Goal: Transaction & Acquisition: Book appointment/travel/reservation

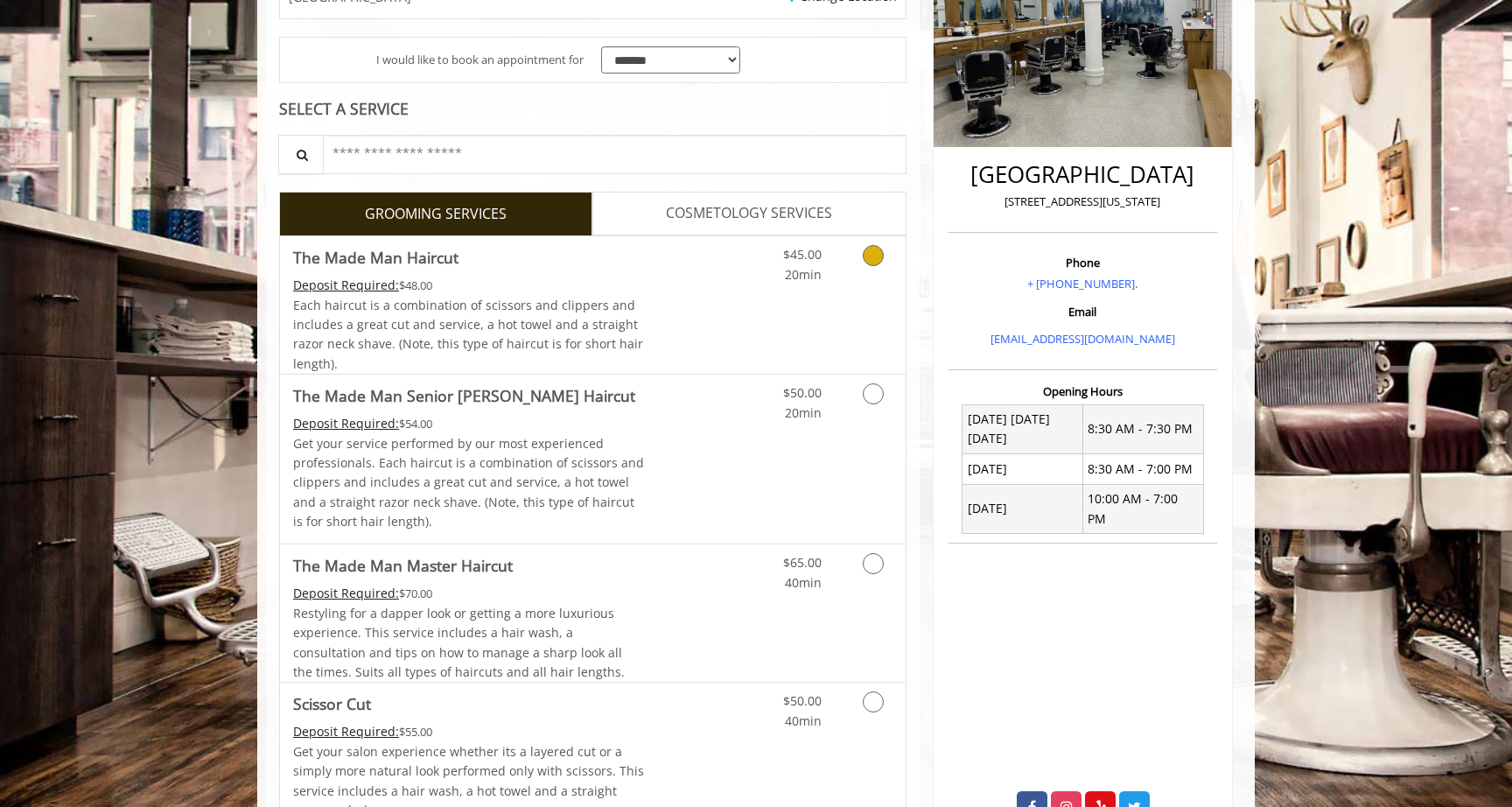
scroll to position [320, 0]
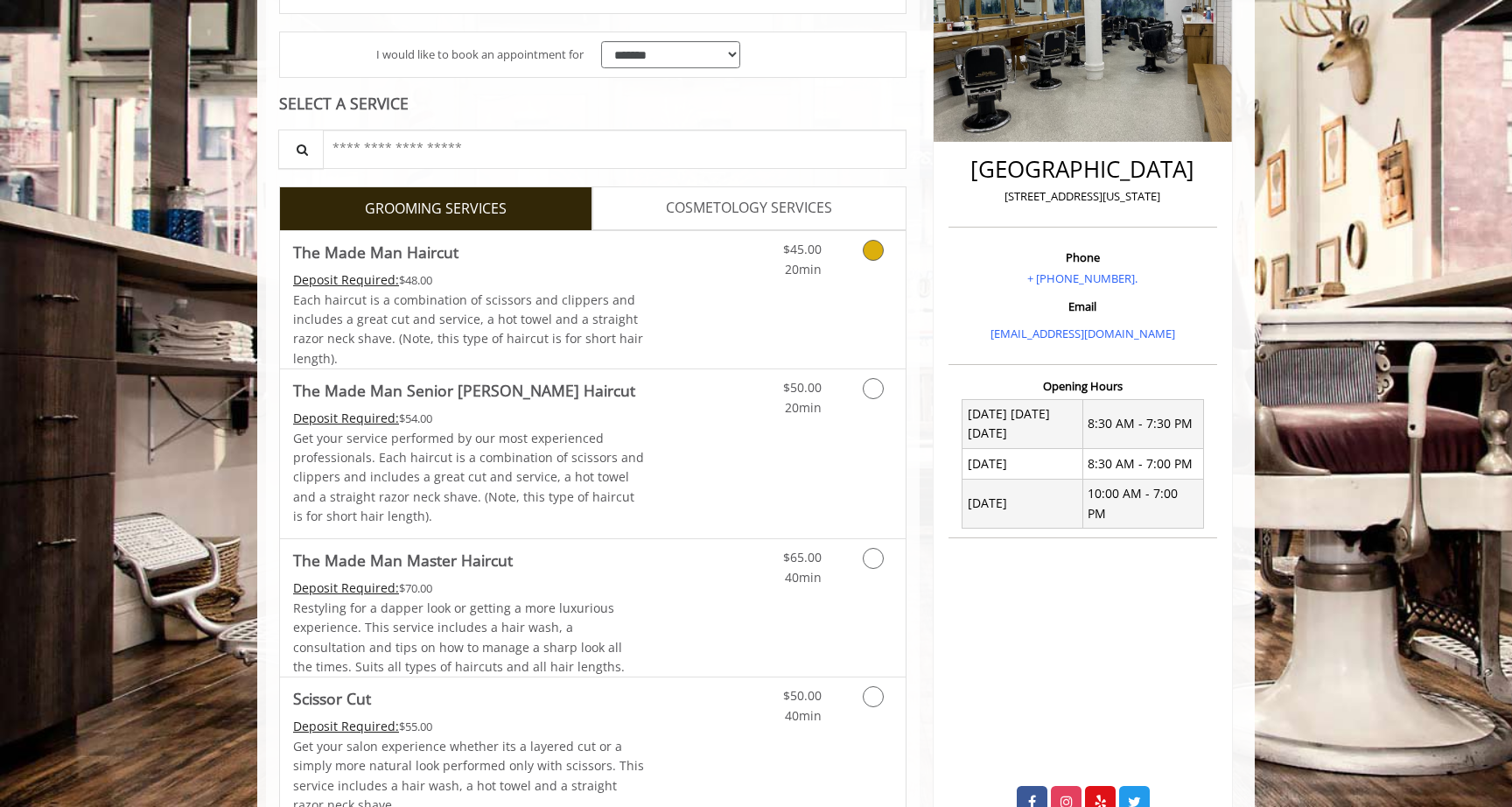
click at [841, 261] on div "Grooming services" at bounding box center [870, 254] width 71 height 48
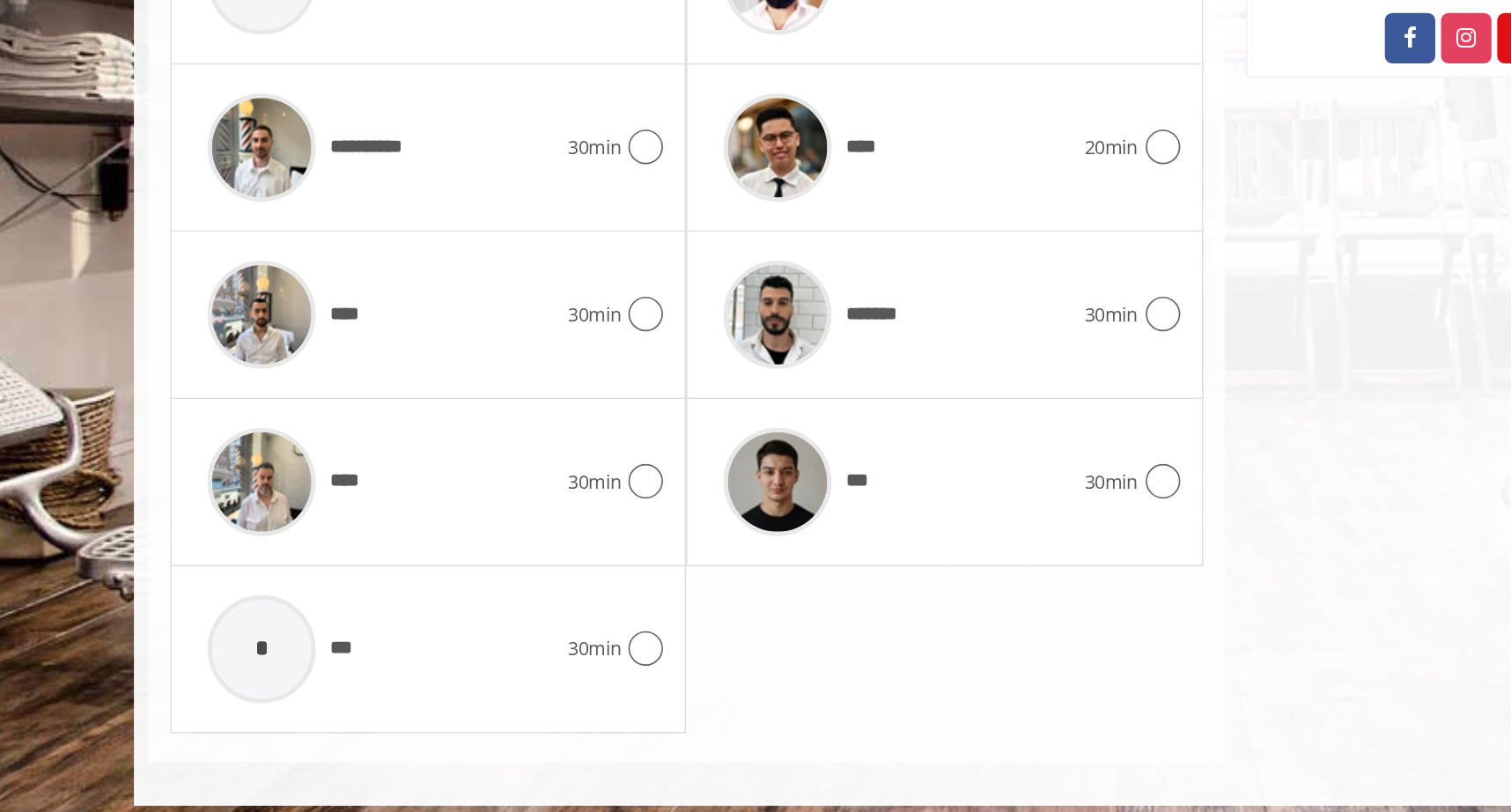
scroll to position [802, 0]
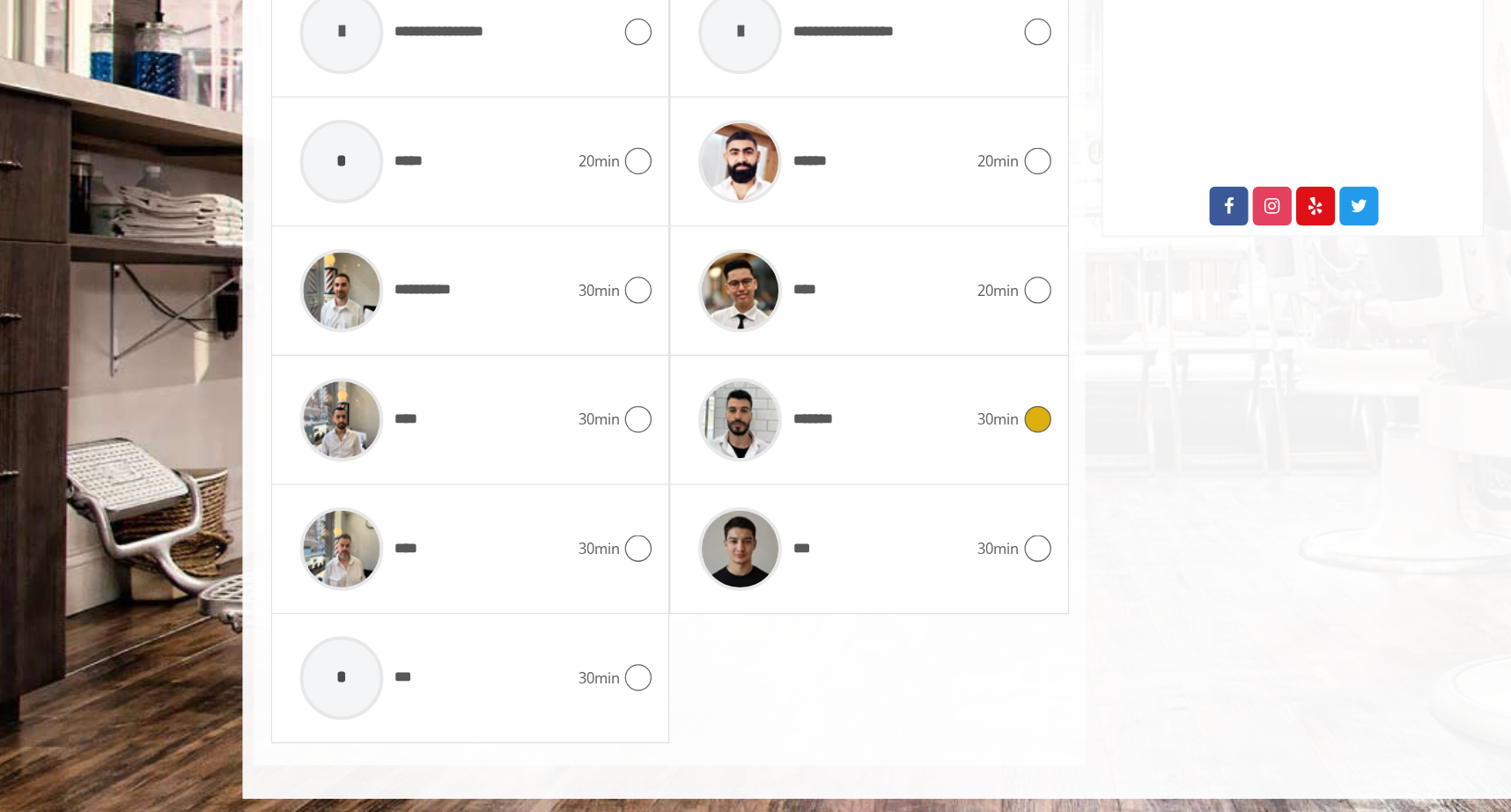
click at [751, 505] on div "*******" at bounding box center [719, 502] width 229 height 84
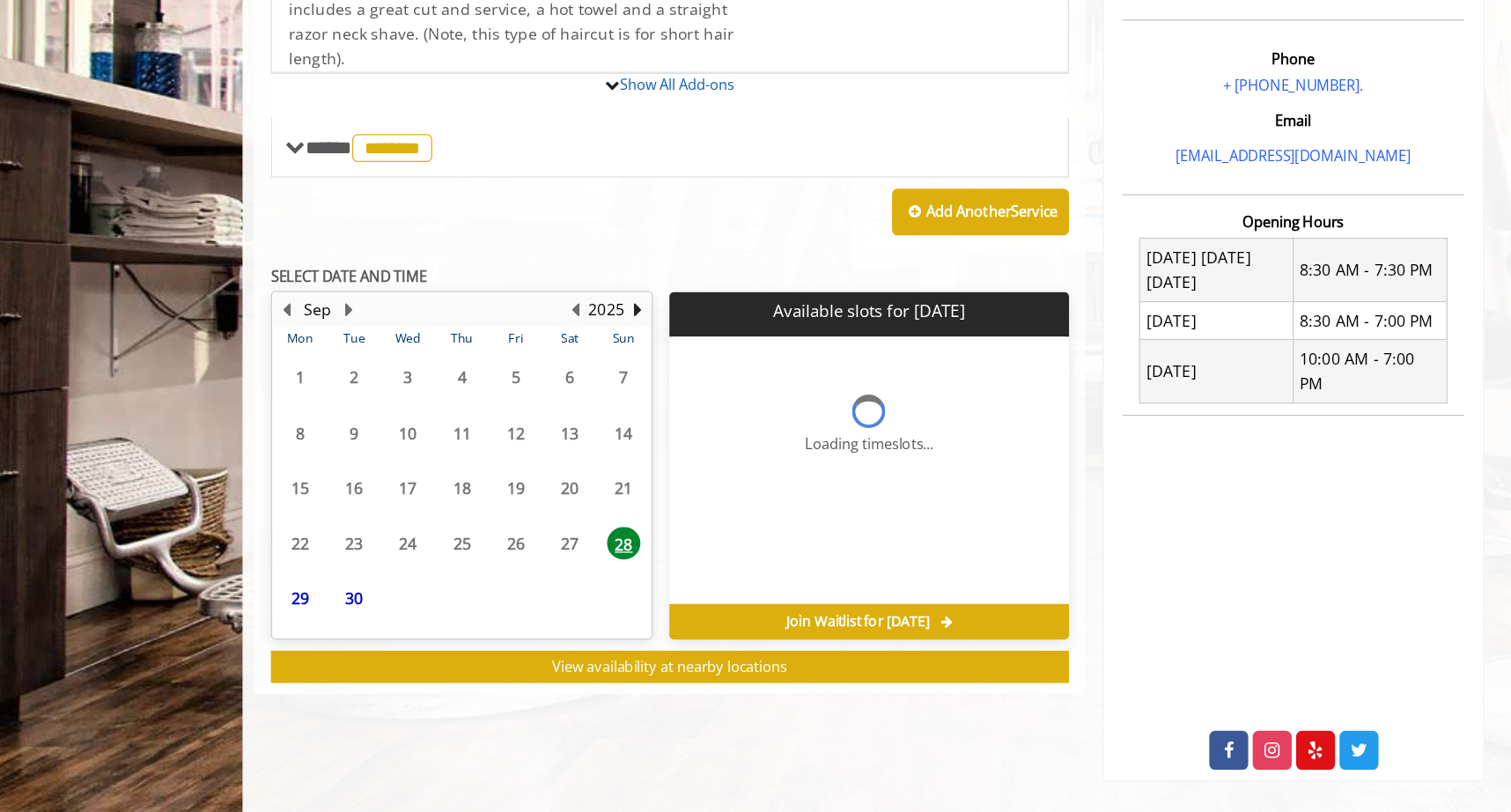
scroll to position [477, 0]
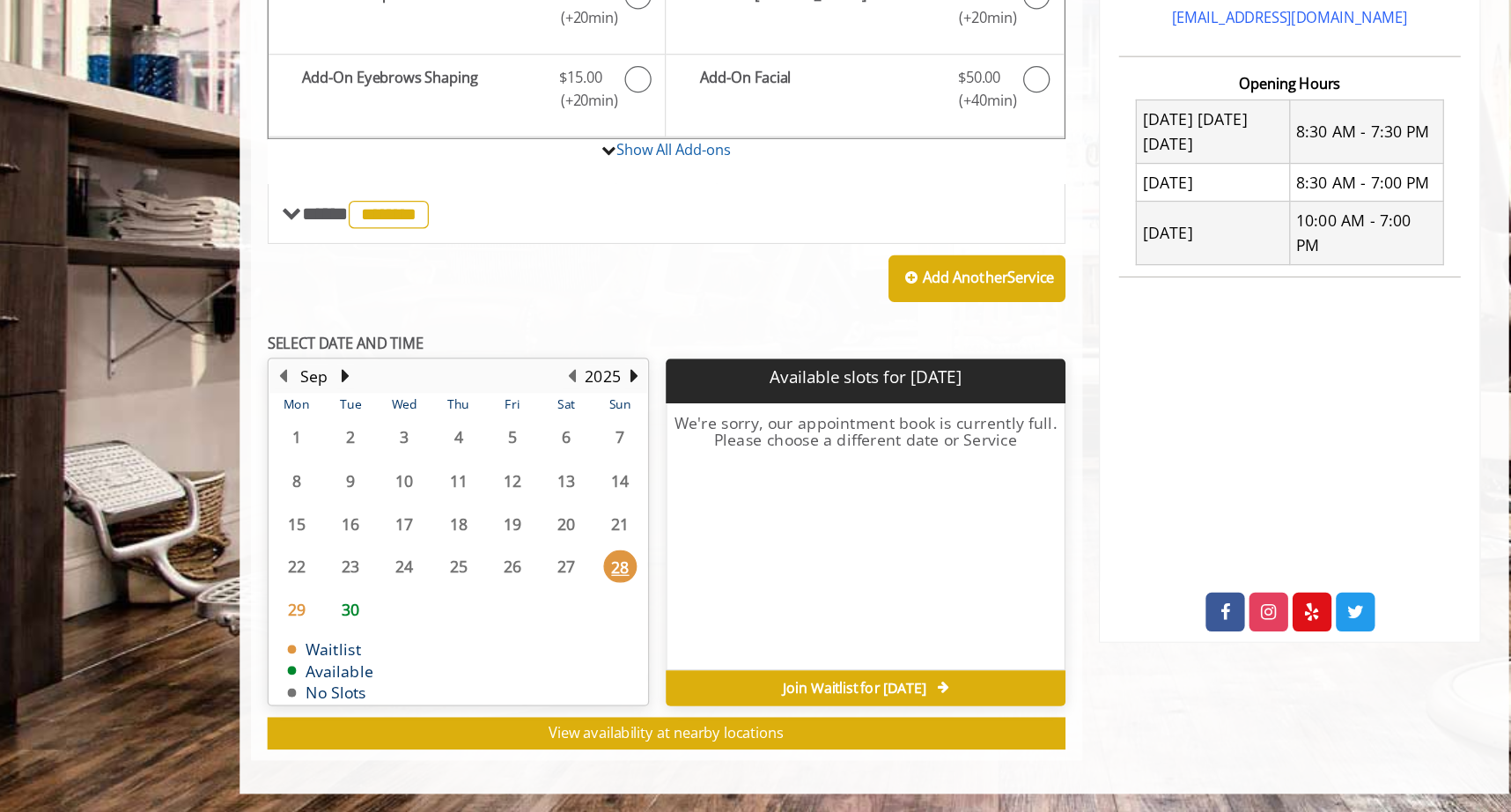
click at [298, 649] on span "29" at bounding box center [299, 649] width 27 height 26
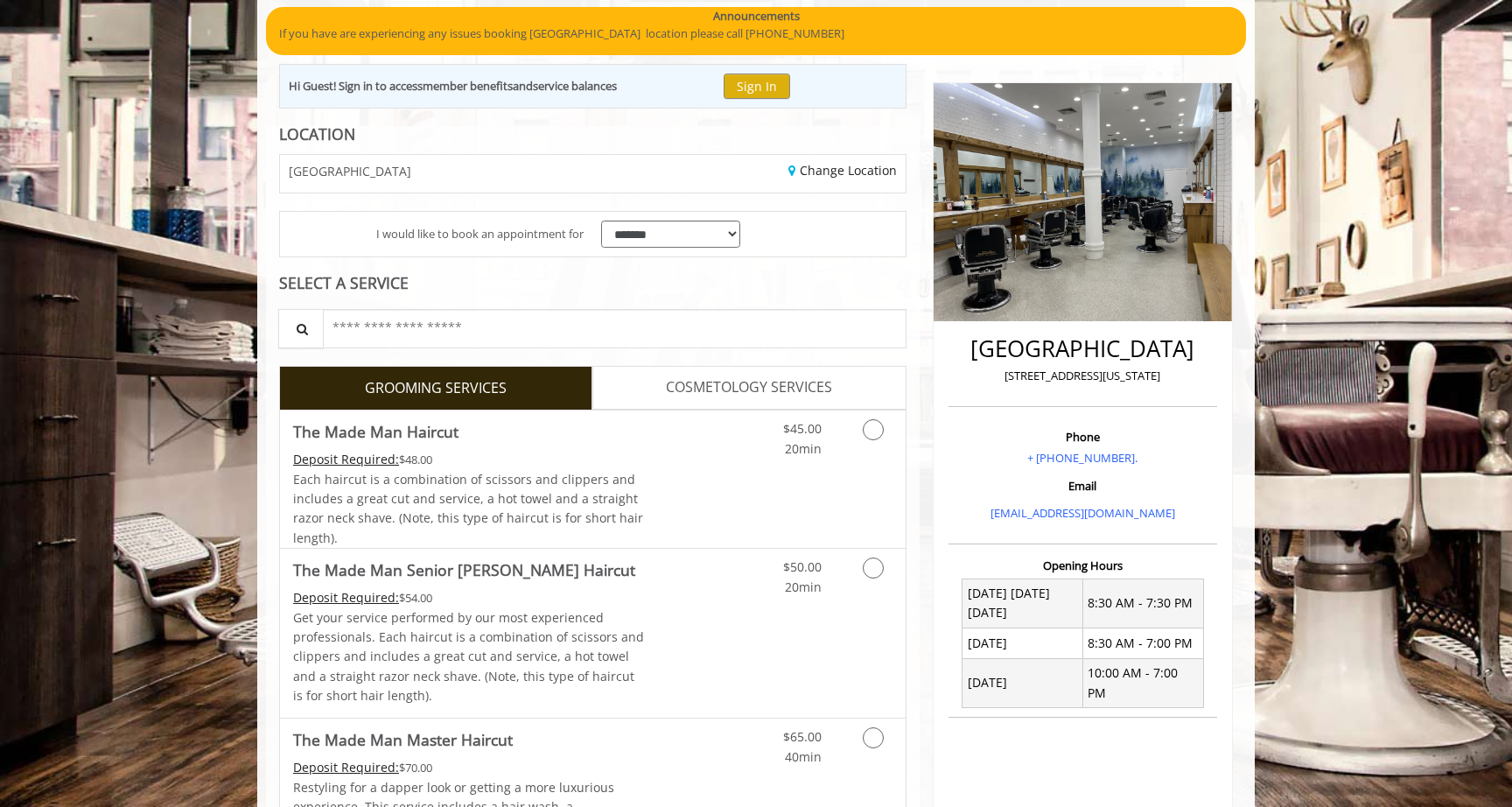
scroll to position [228, 0]
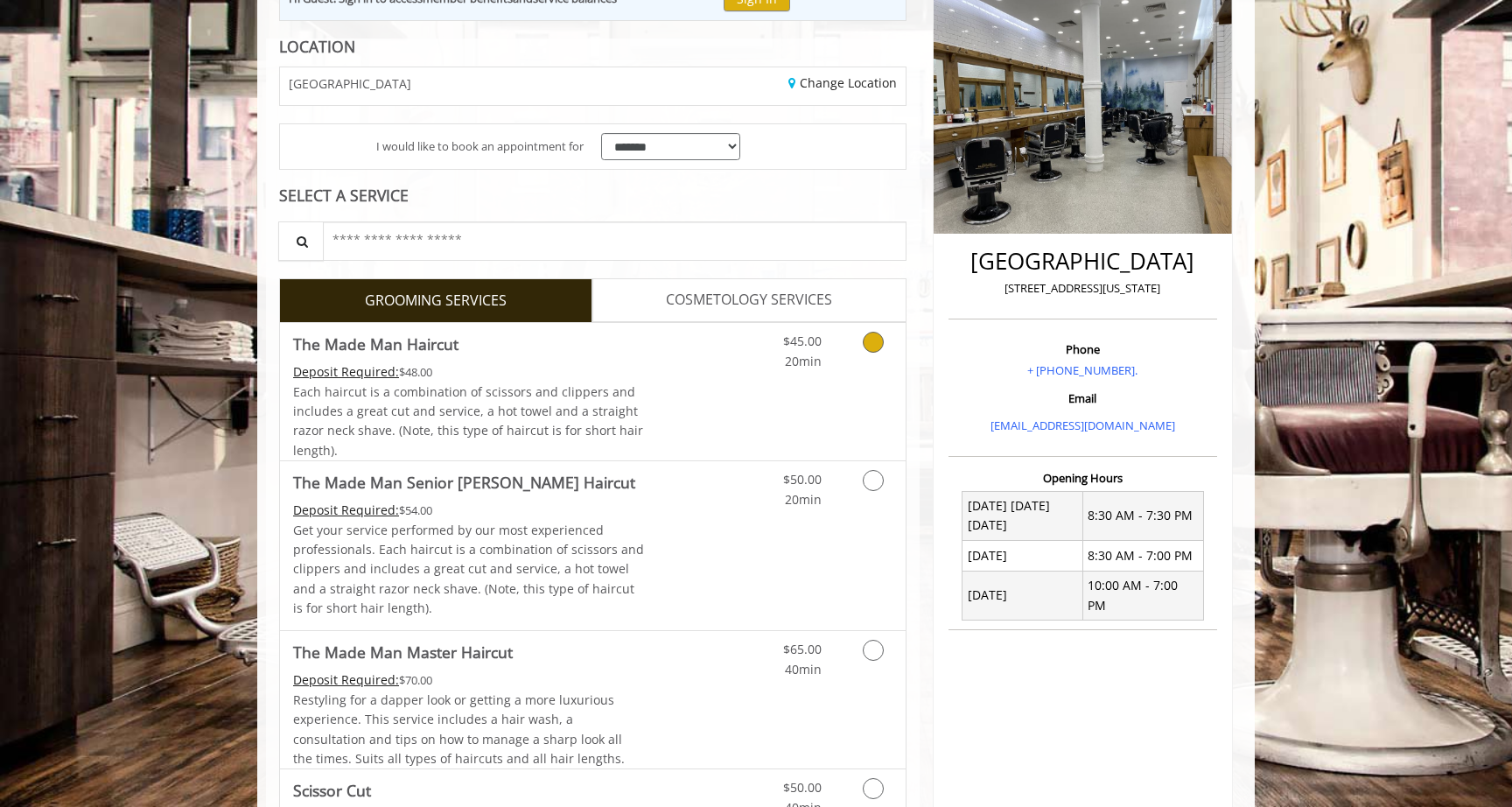
click at [860, 351] on link "Grooming services" at bounding box center [870, 346] width 44 height 48
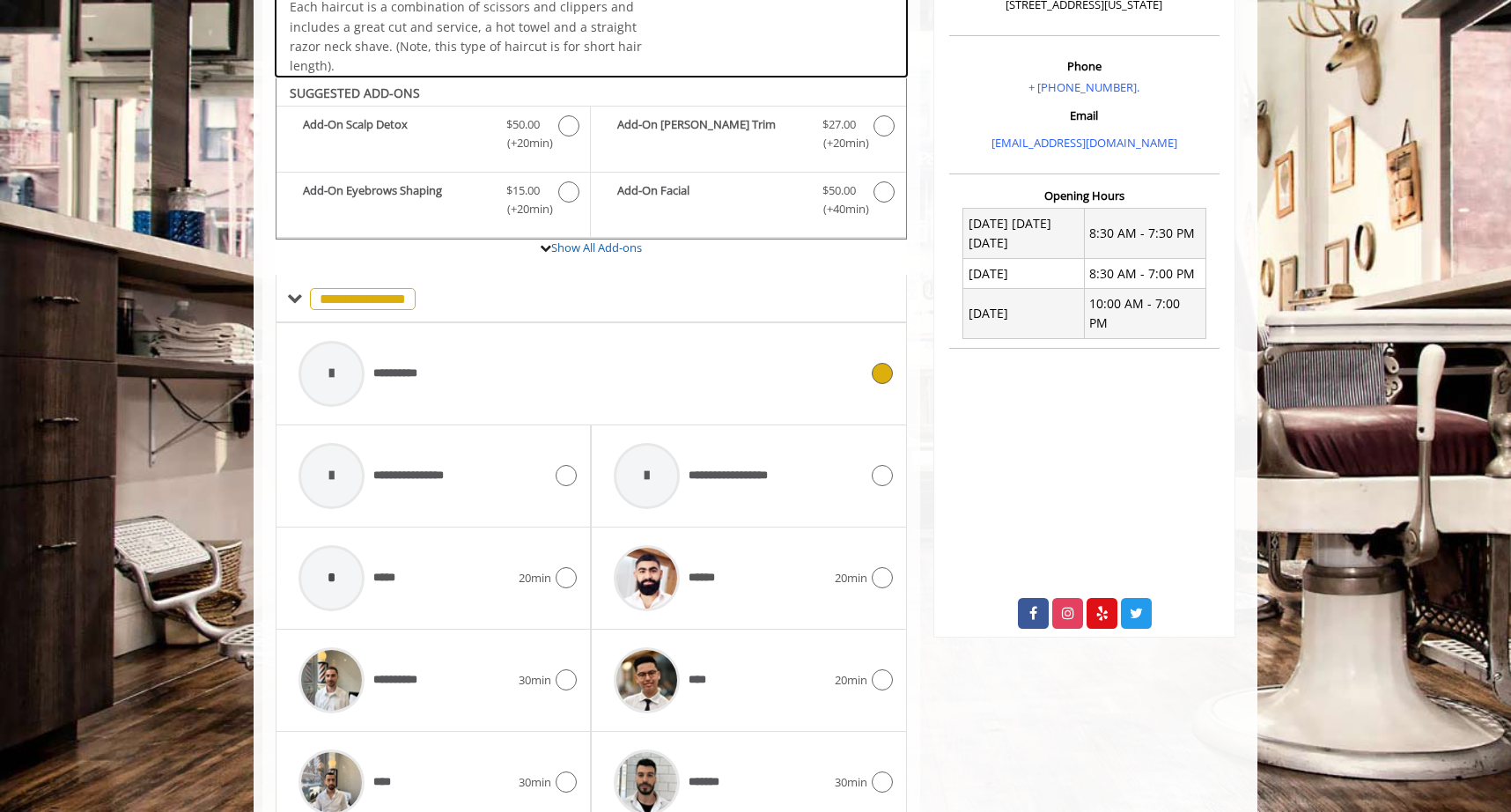
scroll to position [591, 0]
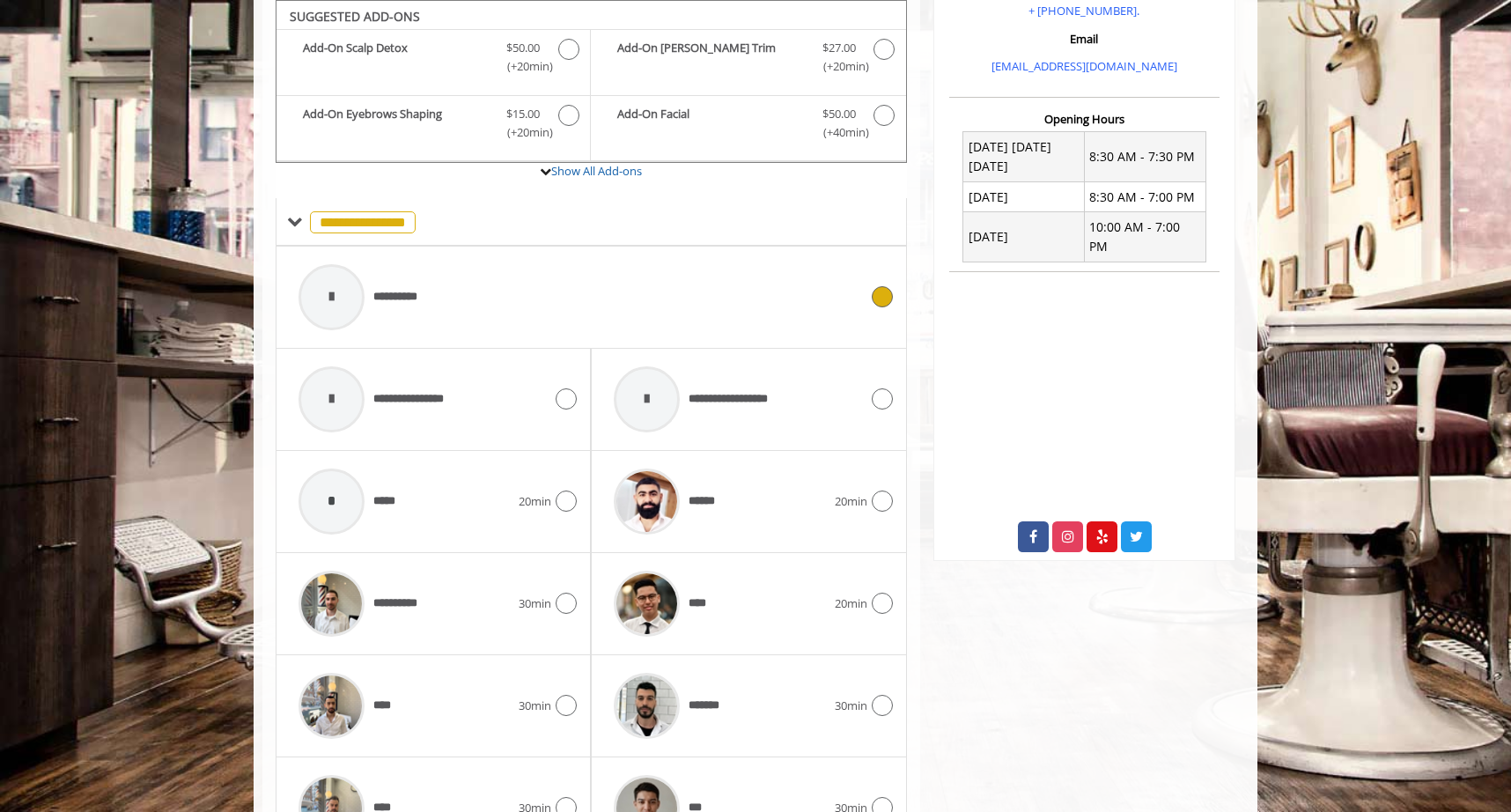
click at [609, 286] on div "**********" at bounding box center [578, 297] width 578 height 84
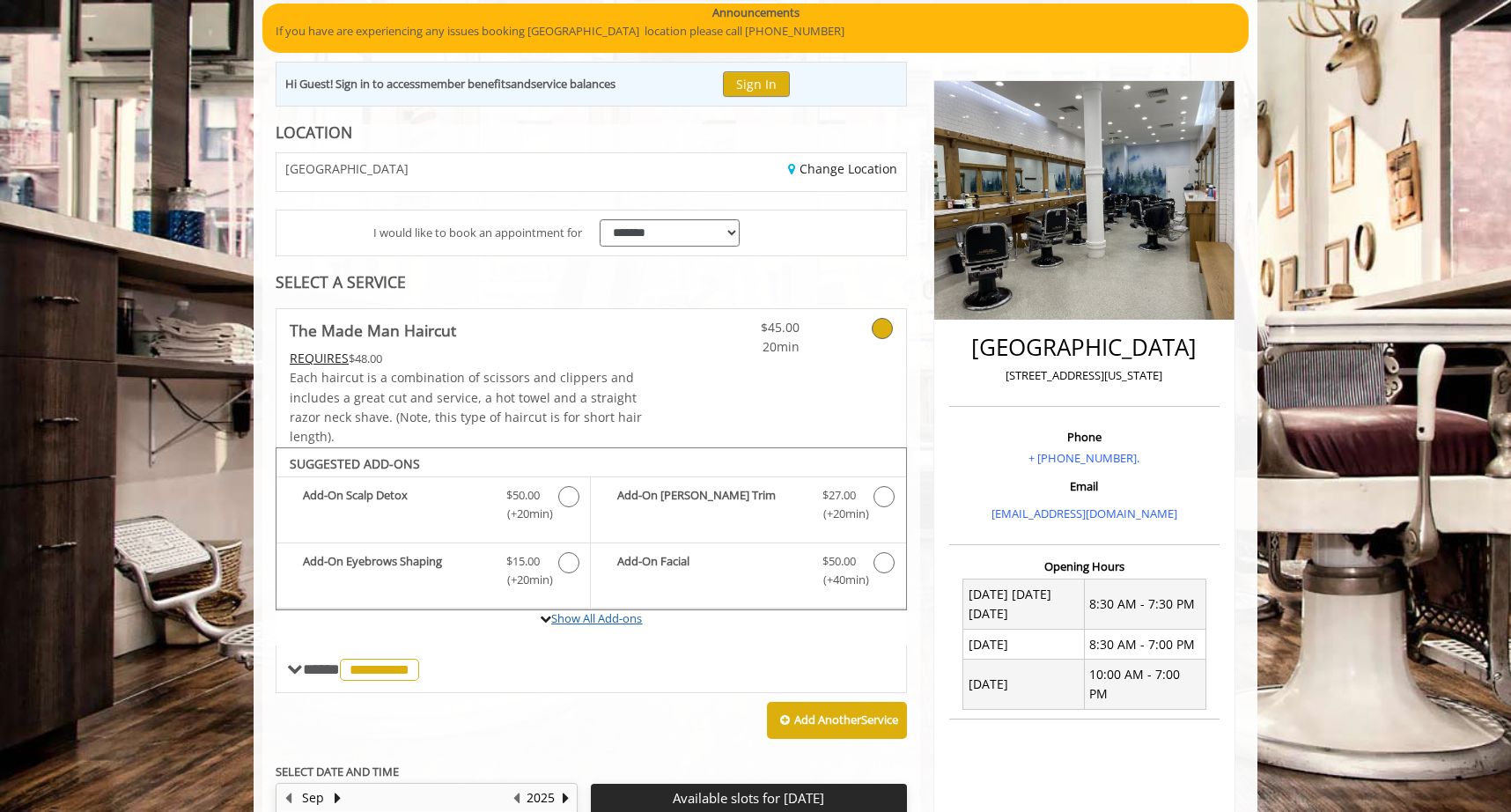
scroll to position [126, 0]
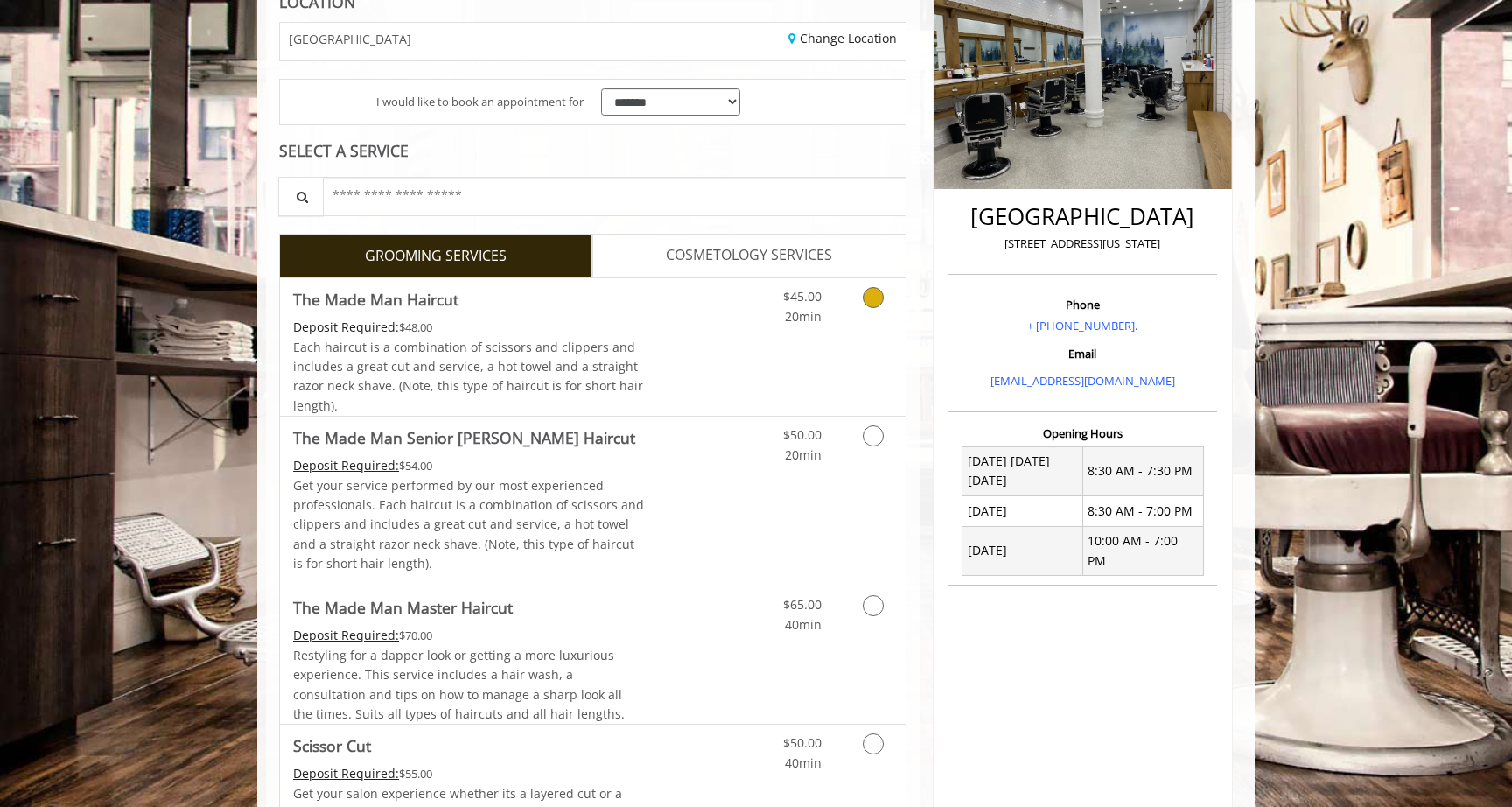
click at [846, 301] on div "Grooming services" at bounding box center [870, 302] width 71 height 48
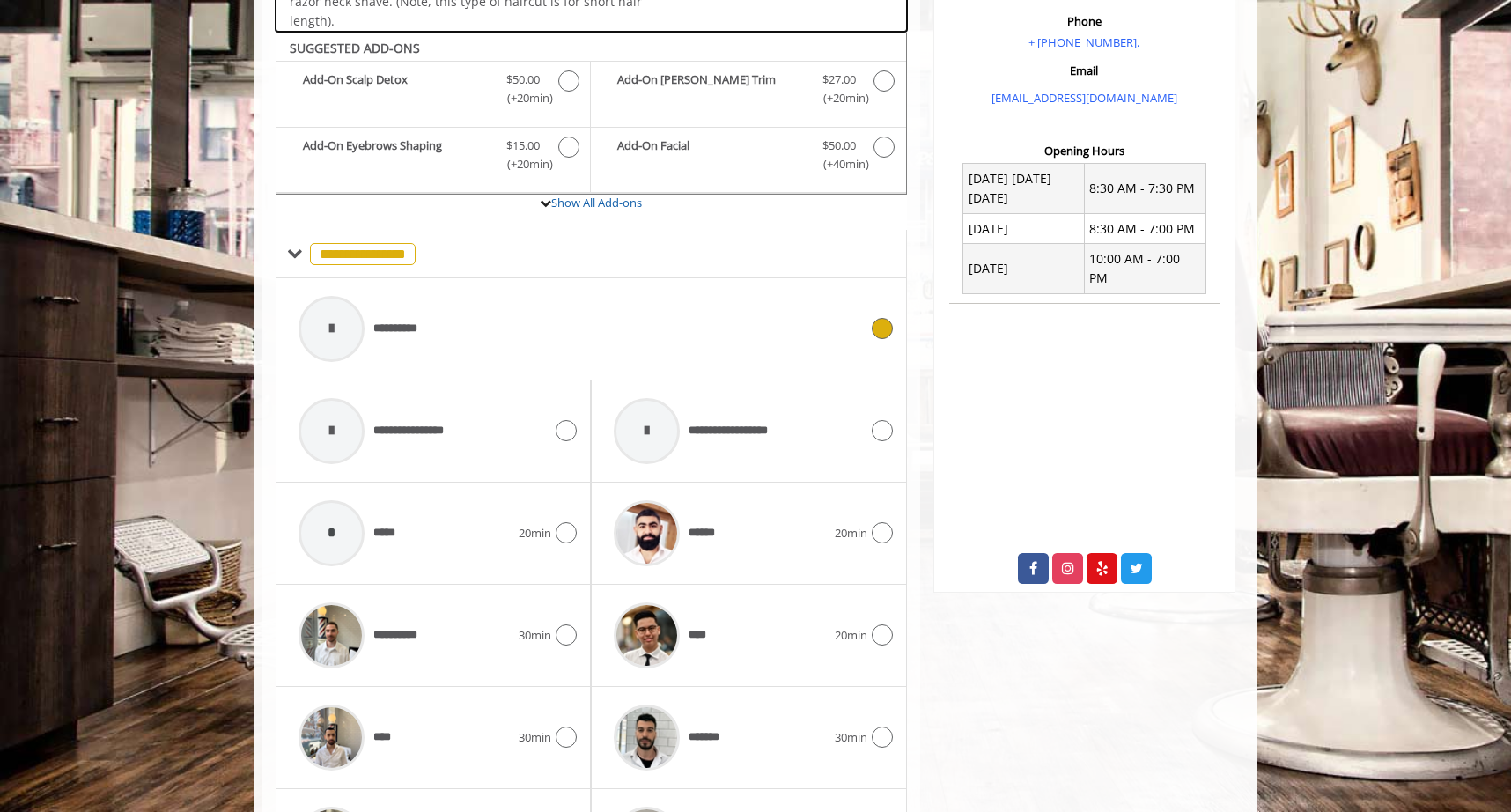
scroll to position [591, 0]
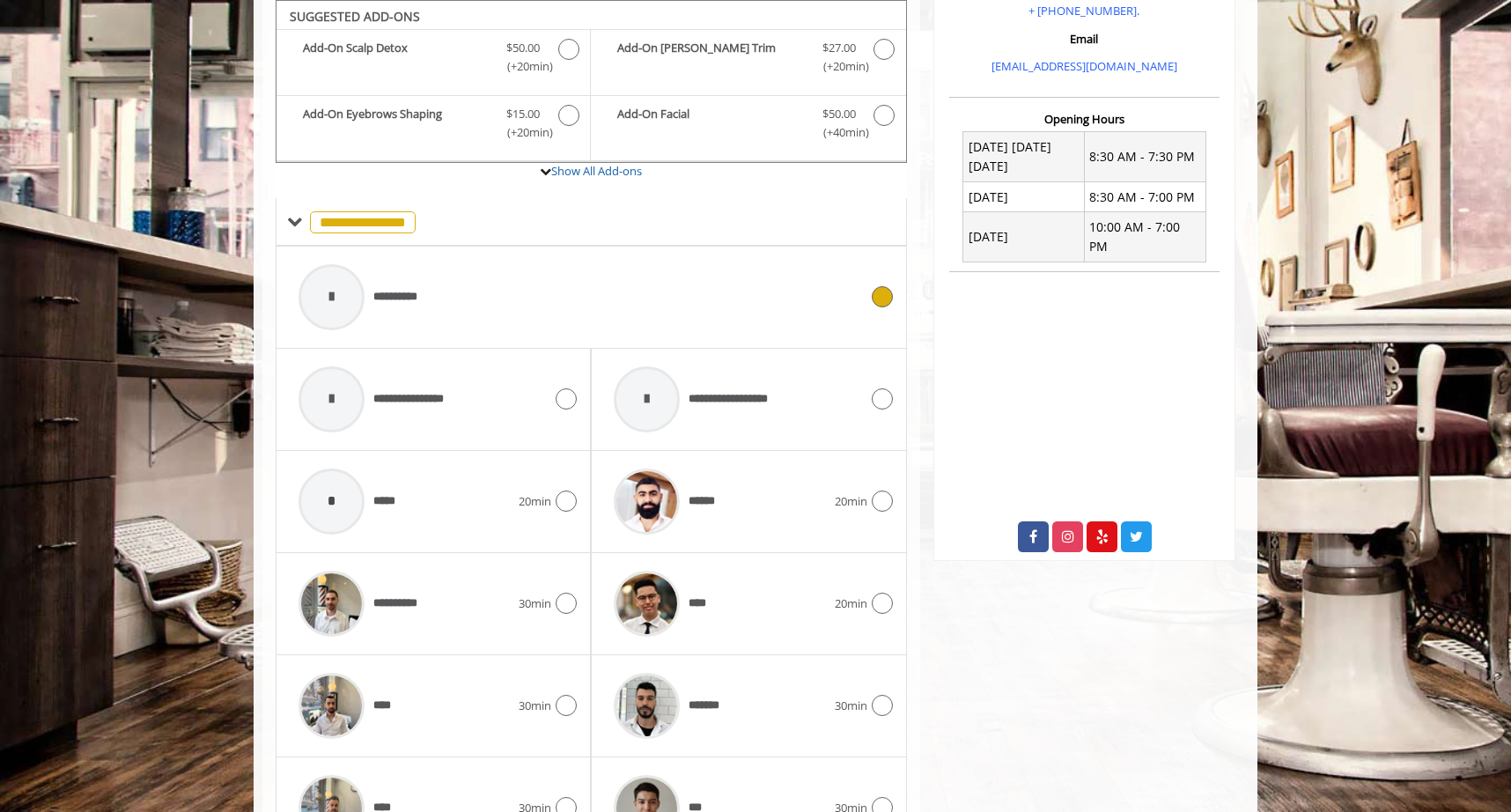
click at [874, 307] on div at bounding box center [880, 297] width 26 height 21
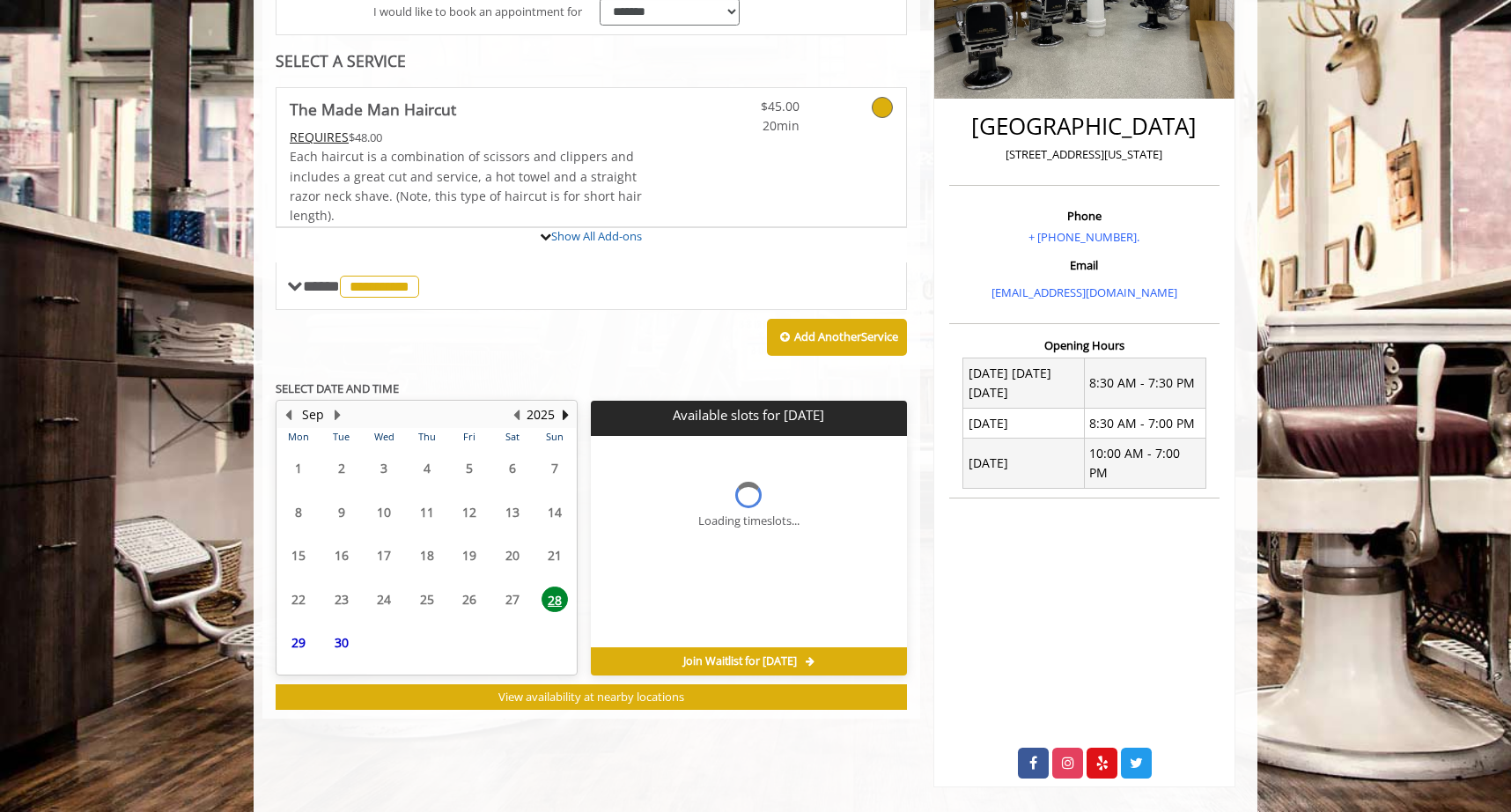
scroll to position [477, 0]
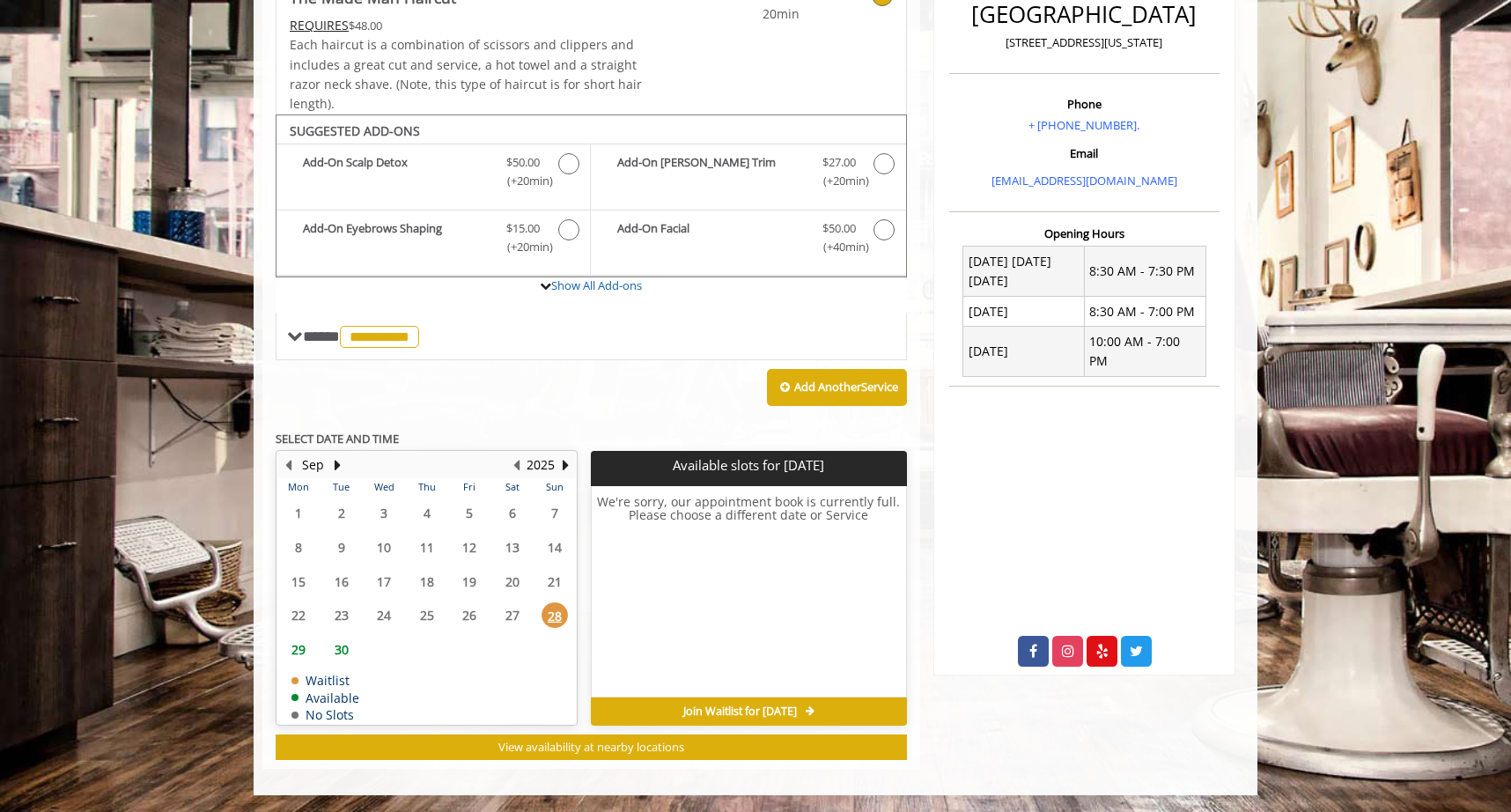
click at [298, 647] on span "29" at bounding box center [299, 649] width 27 height 26
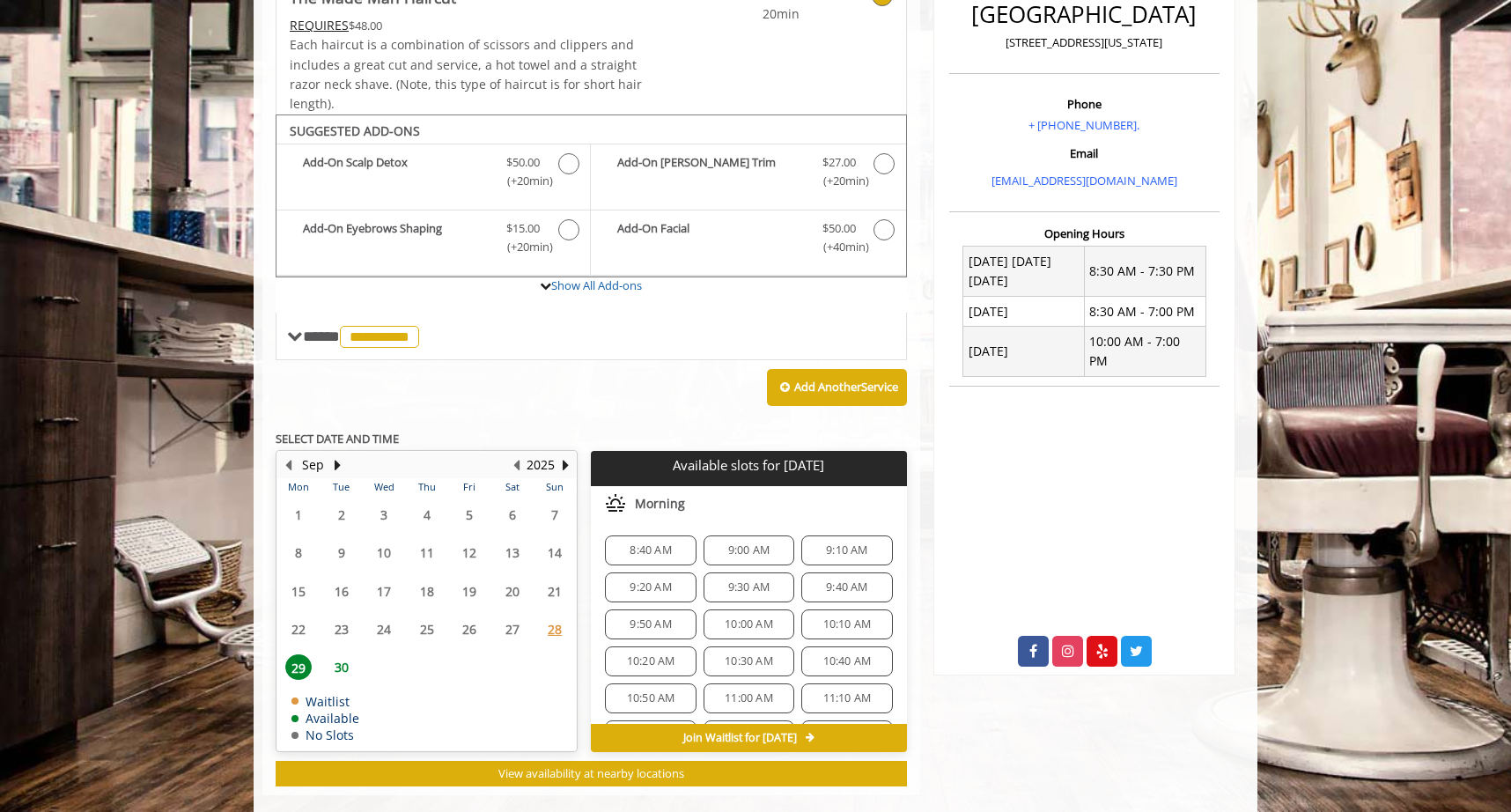
scroll to position [504, 0]
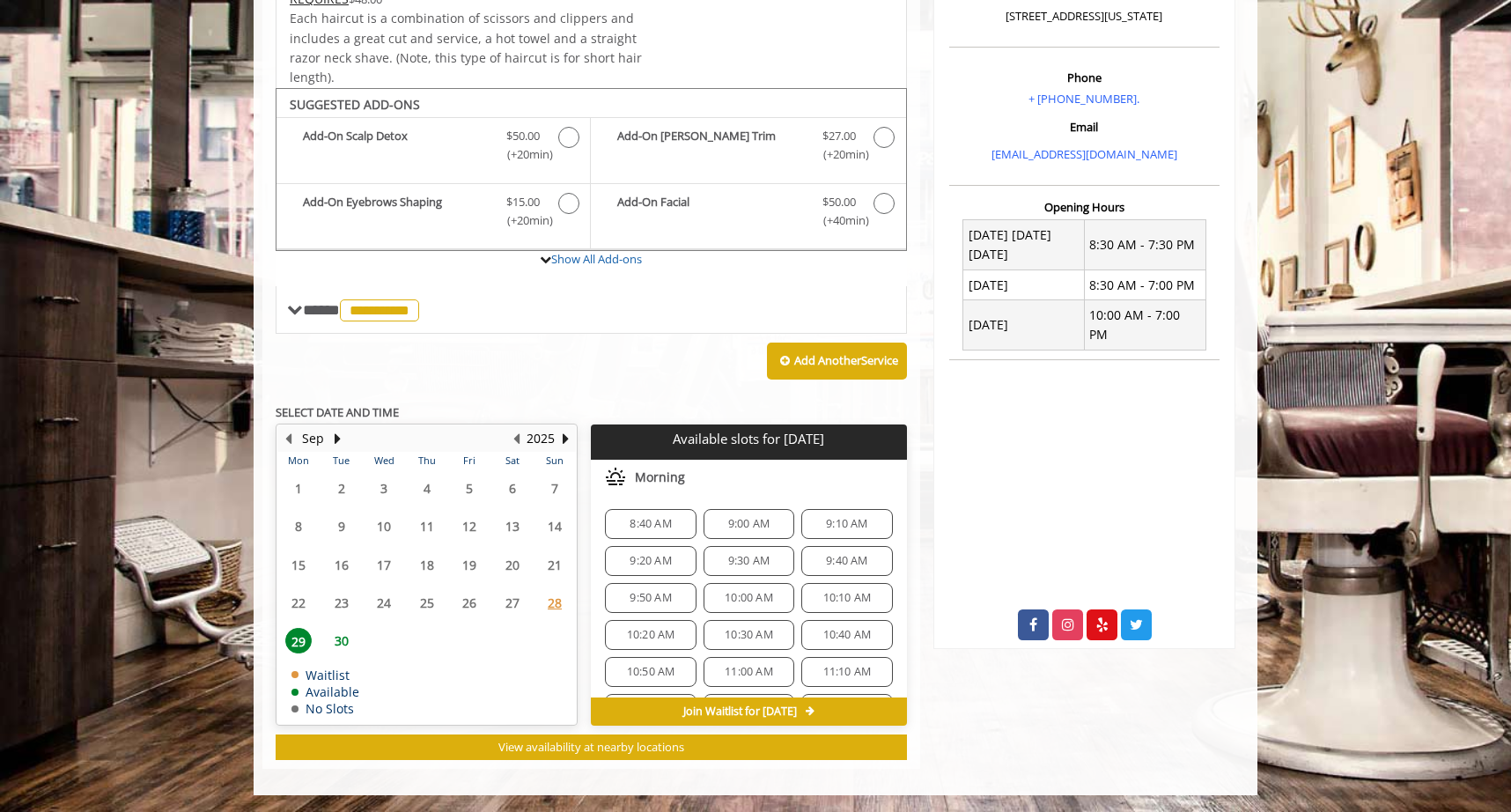
click at [663, 517] on span "8:40 AM" at bounding box center [649, 524] width 41 height 14
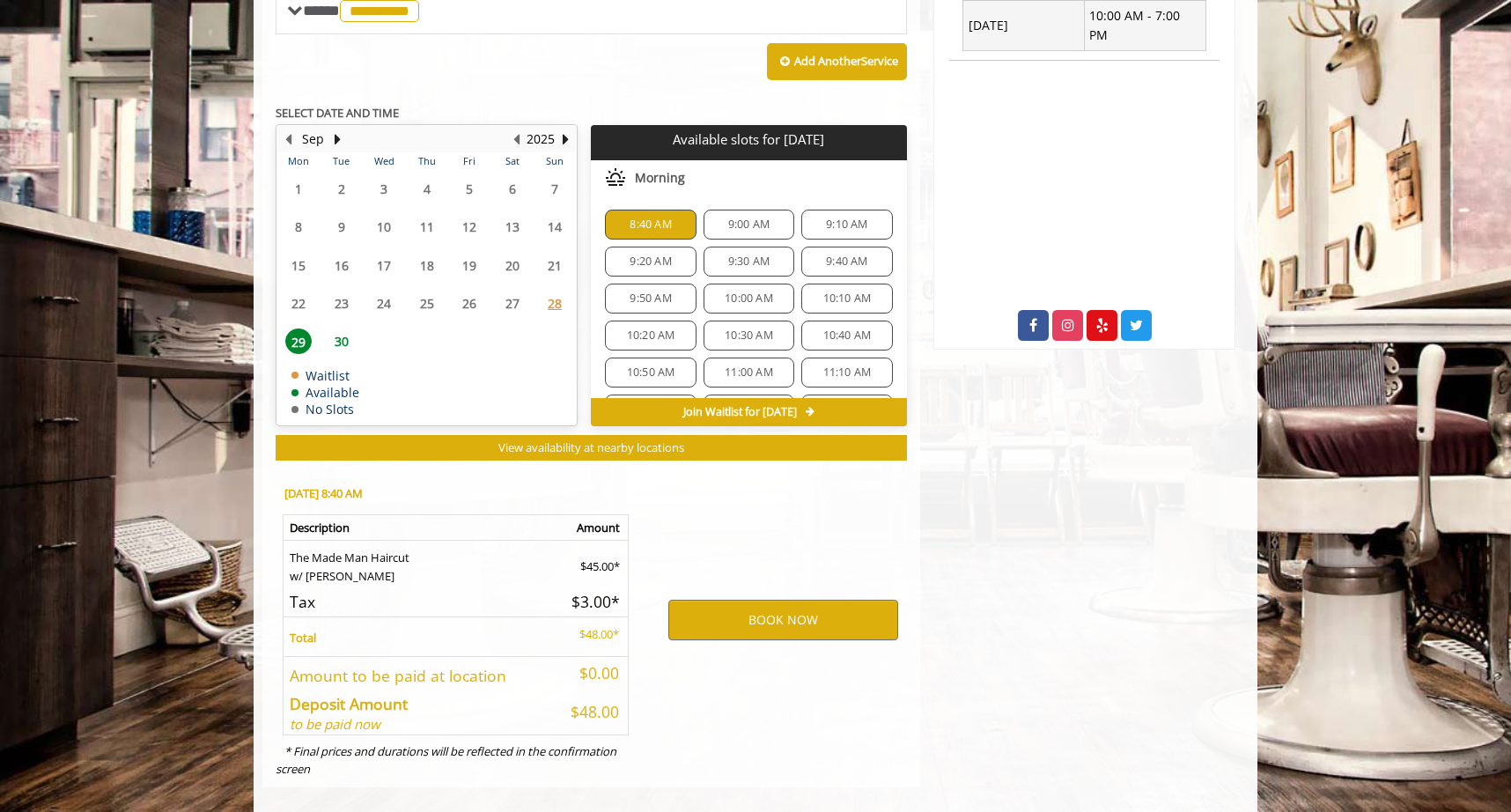
scroll to position [822, 0]
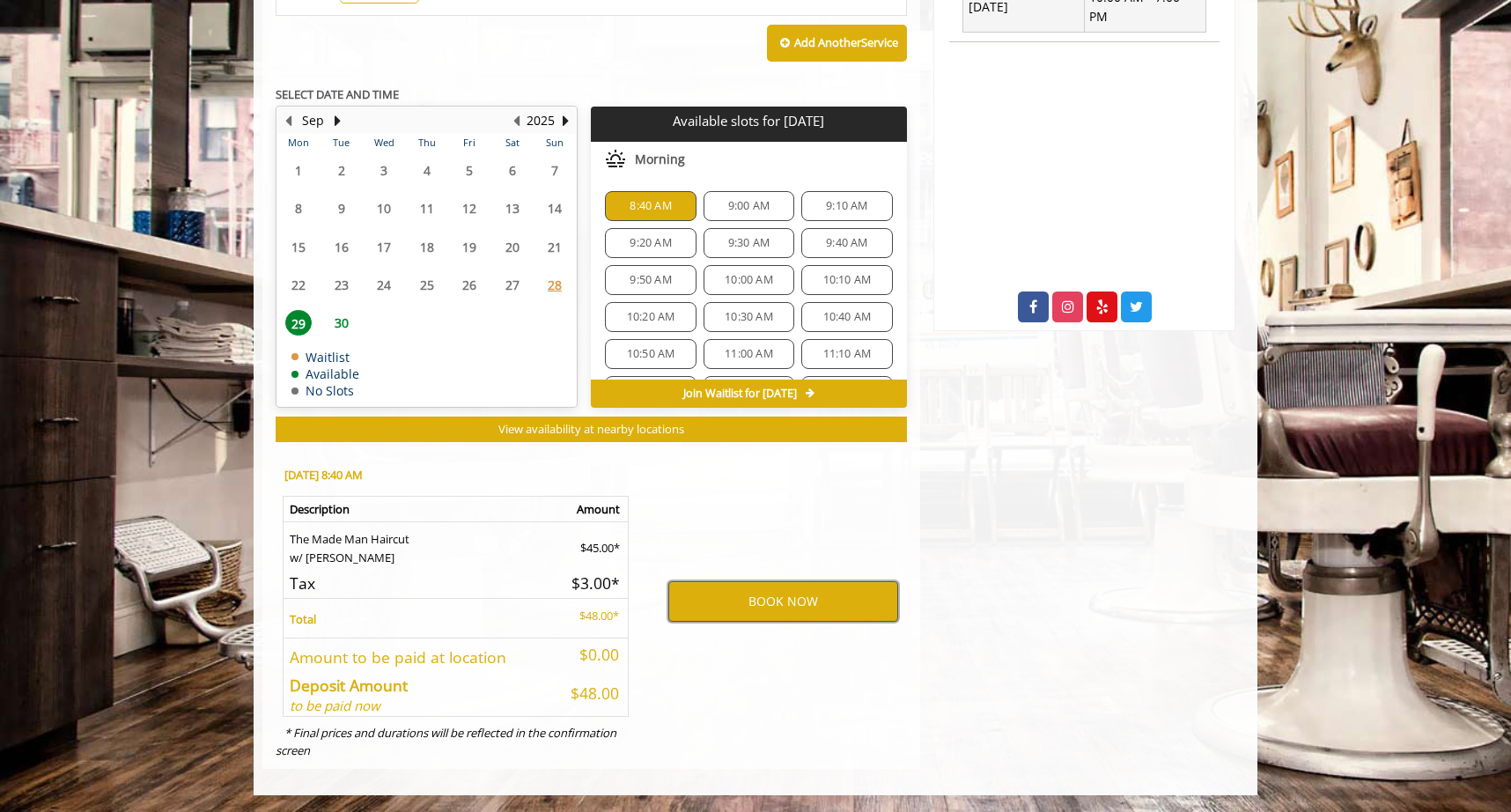
click at [732, 595] on button "BOOK NOW" at bounding box center [783, 601] width 229 height 41
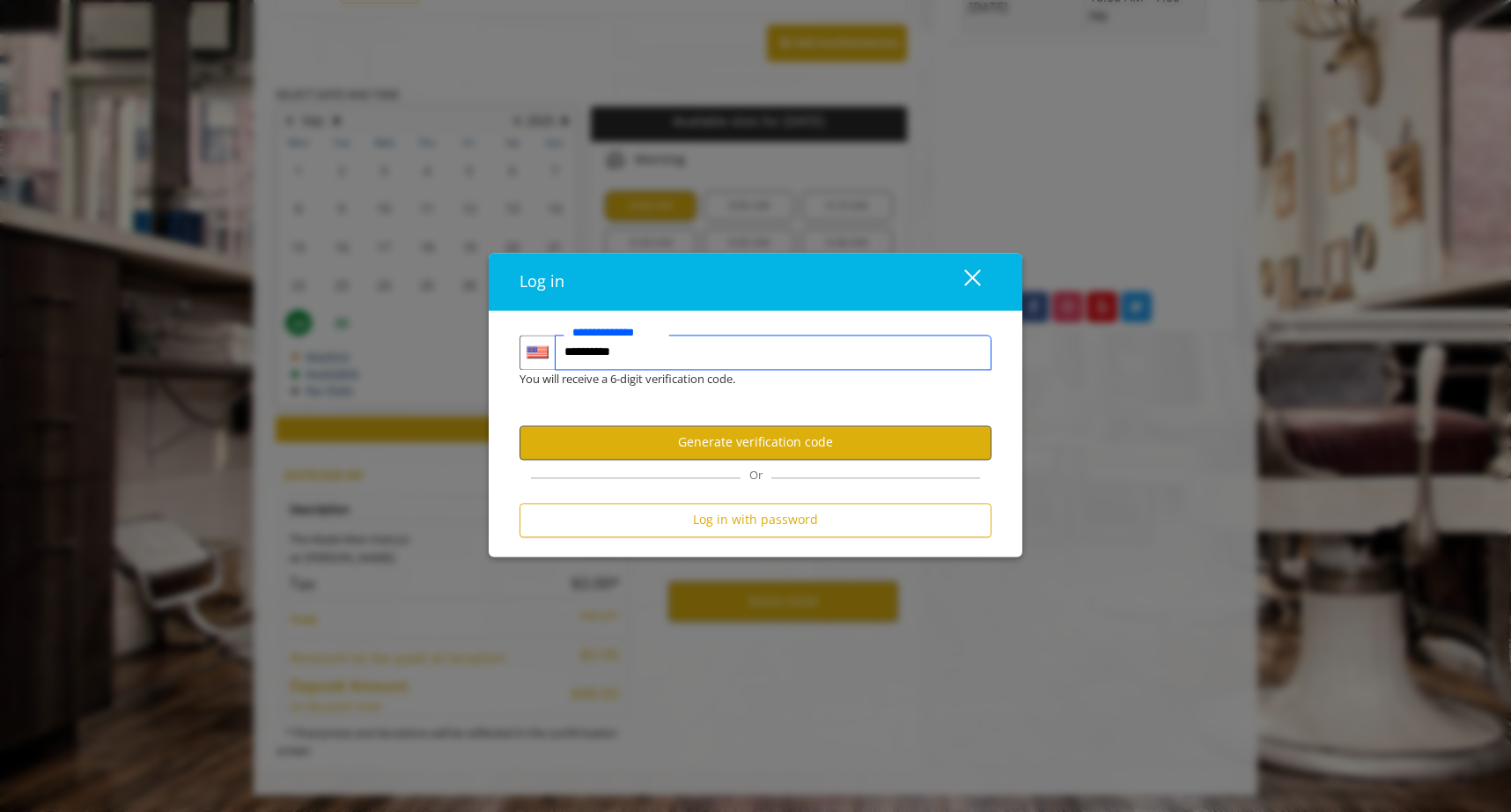
type input "**********"
click at [865, 447] on button "Generate verification code" at bounding box center [756, 443] width 472 height 34
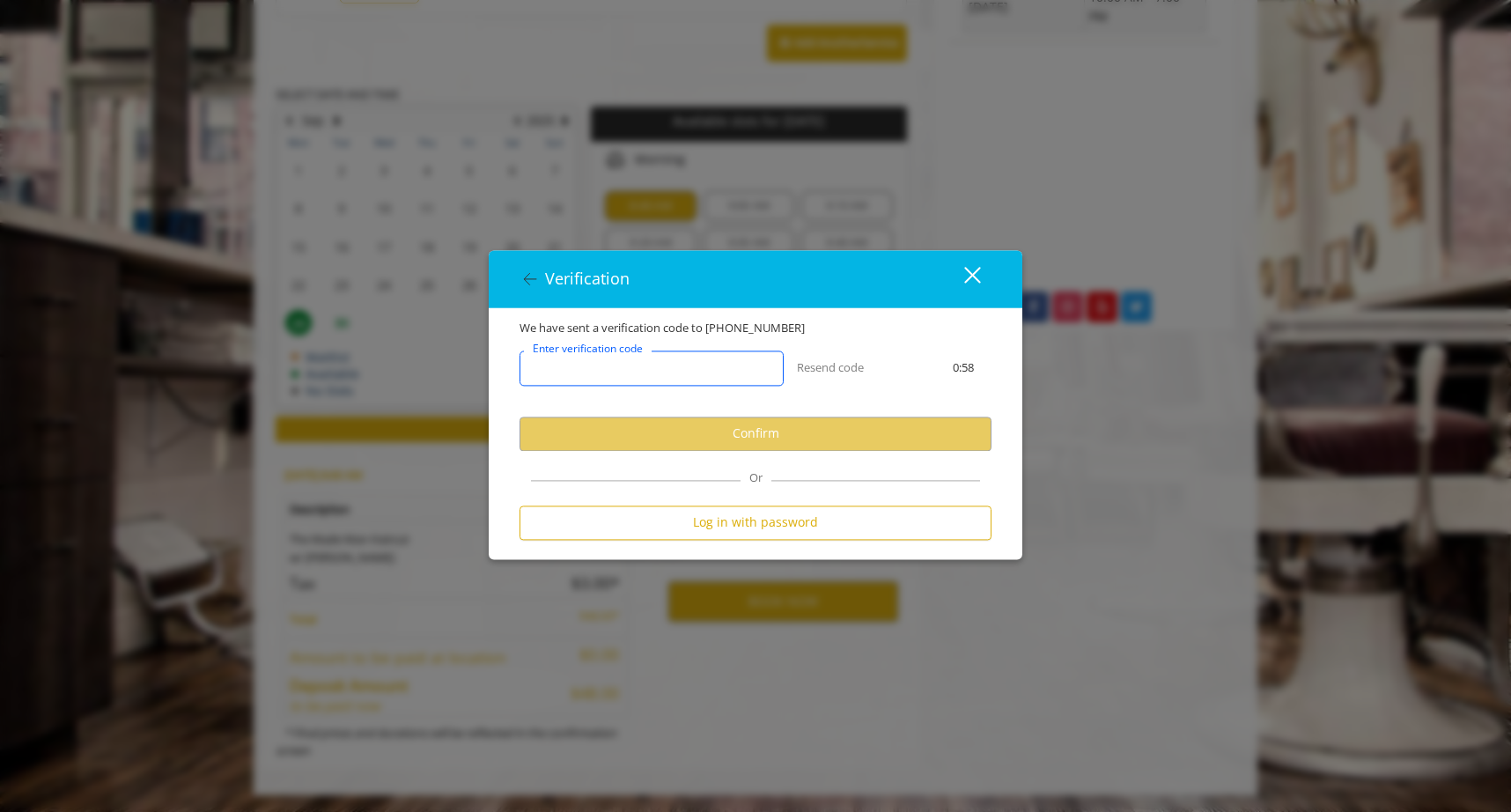
click at [671, 368] on input "Enter verification code" at bounding box center [651, 367] width 264 height 35
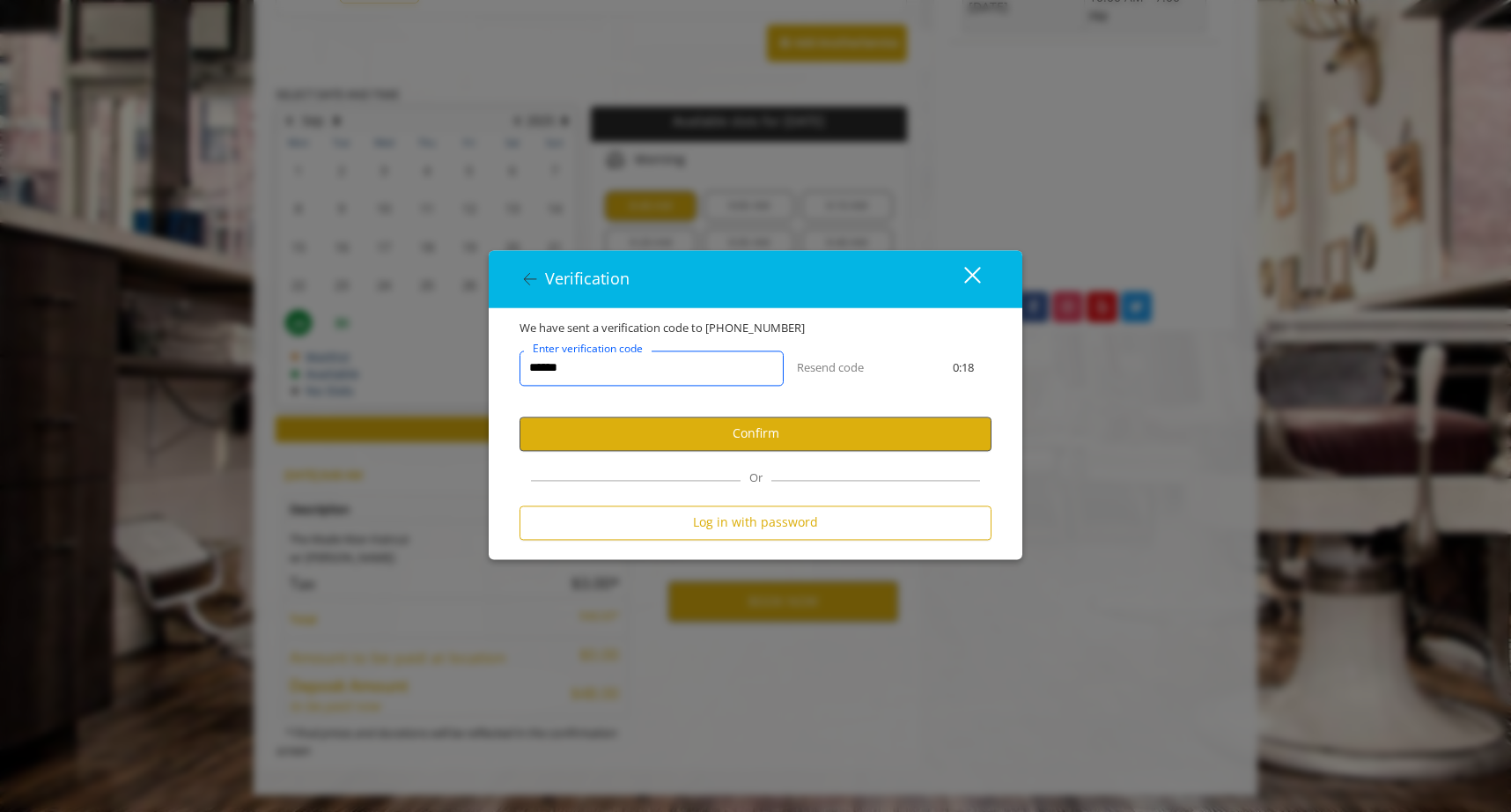
type input "******"
click at [696, 425] on button "Confirm" at bounding box center [756, 433] width 472 height 34
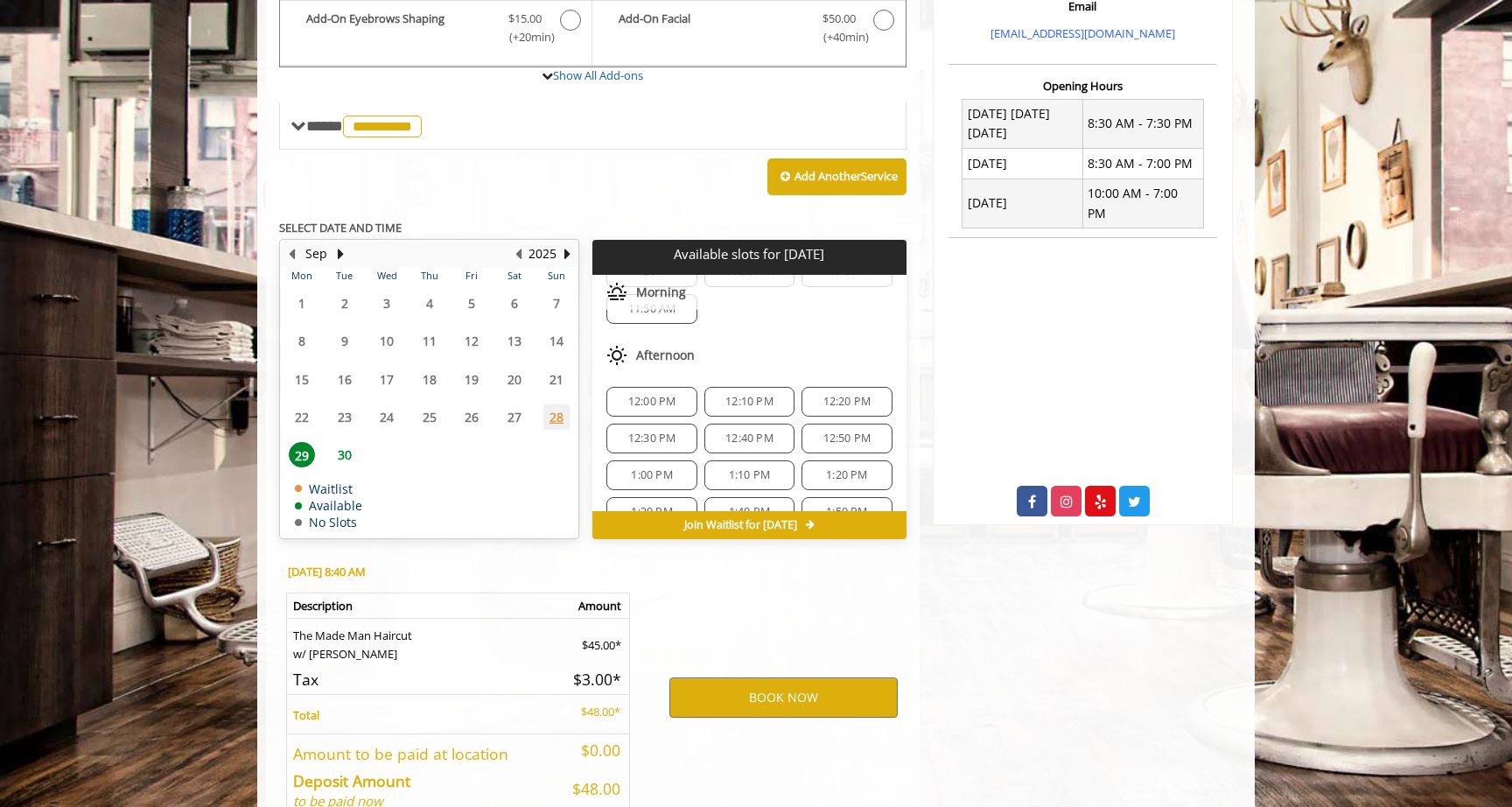
scroll to position [720, 0]
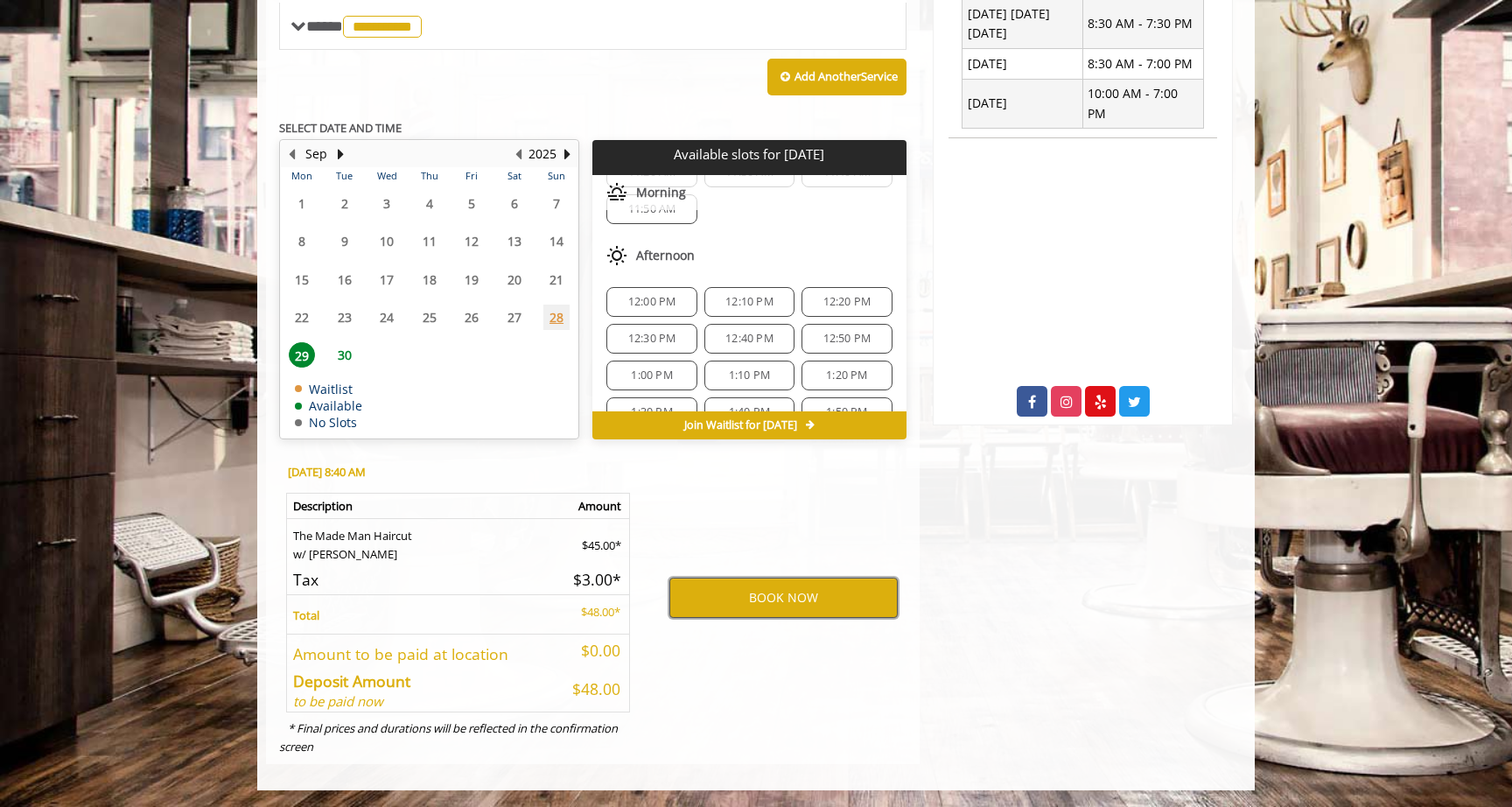
click at [762, 599] on button "BOOK NOW" at bounding box center [782, 597] width 228 height 41
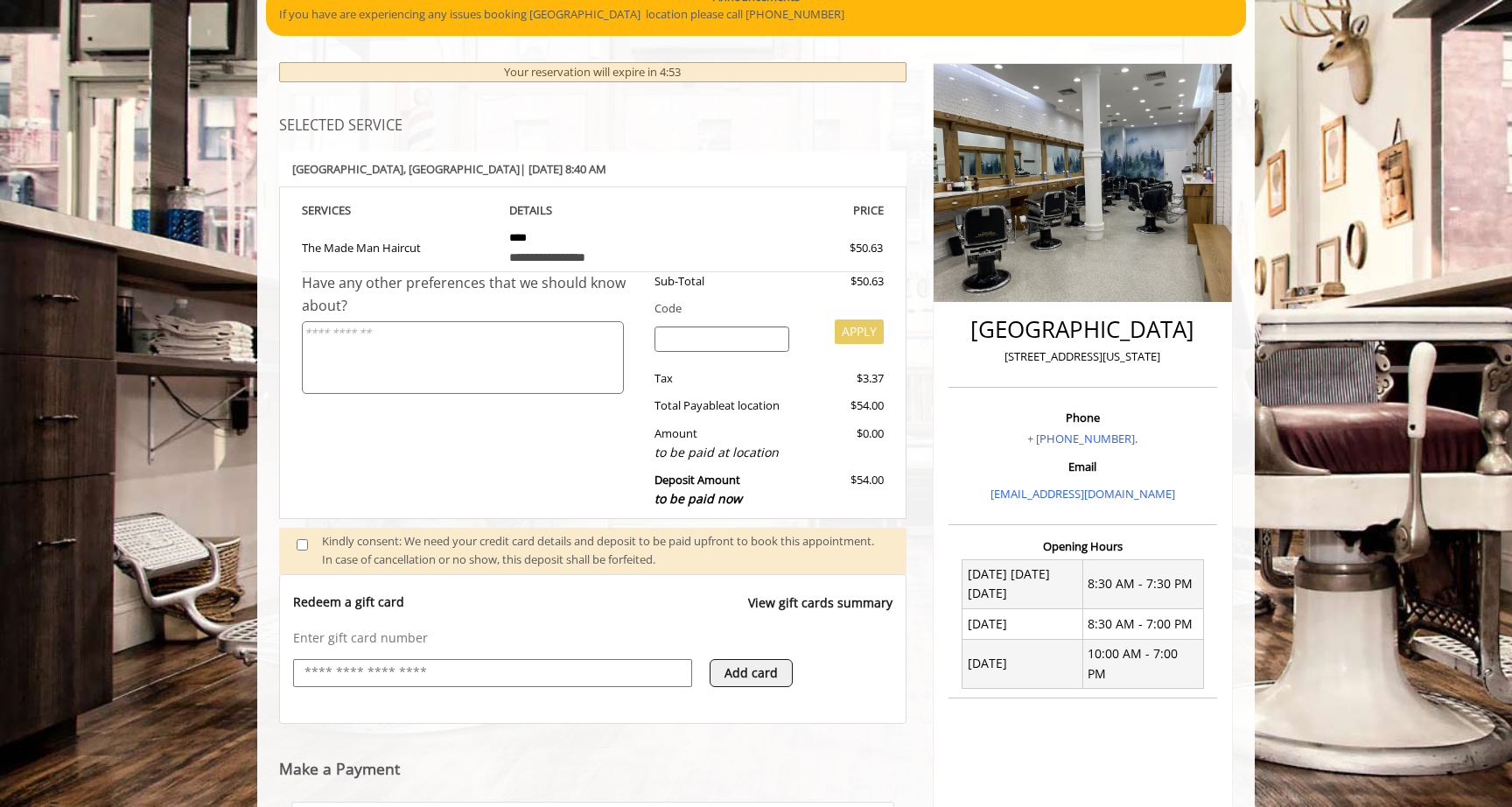
scroll to position [675, 0]
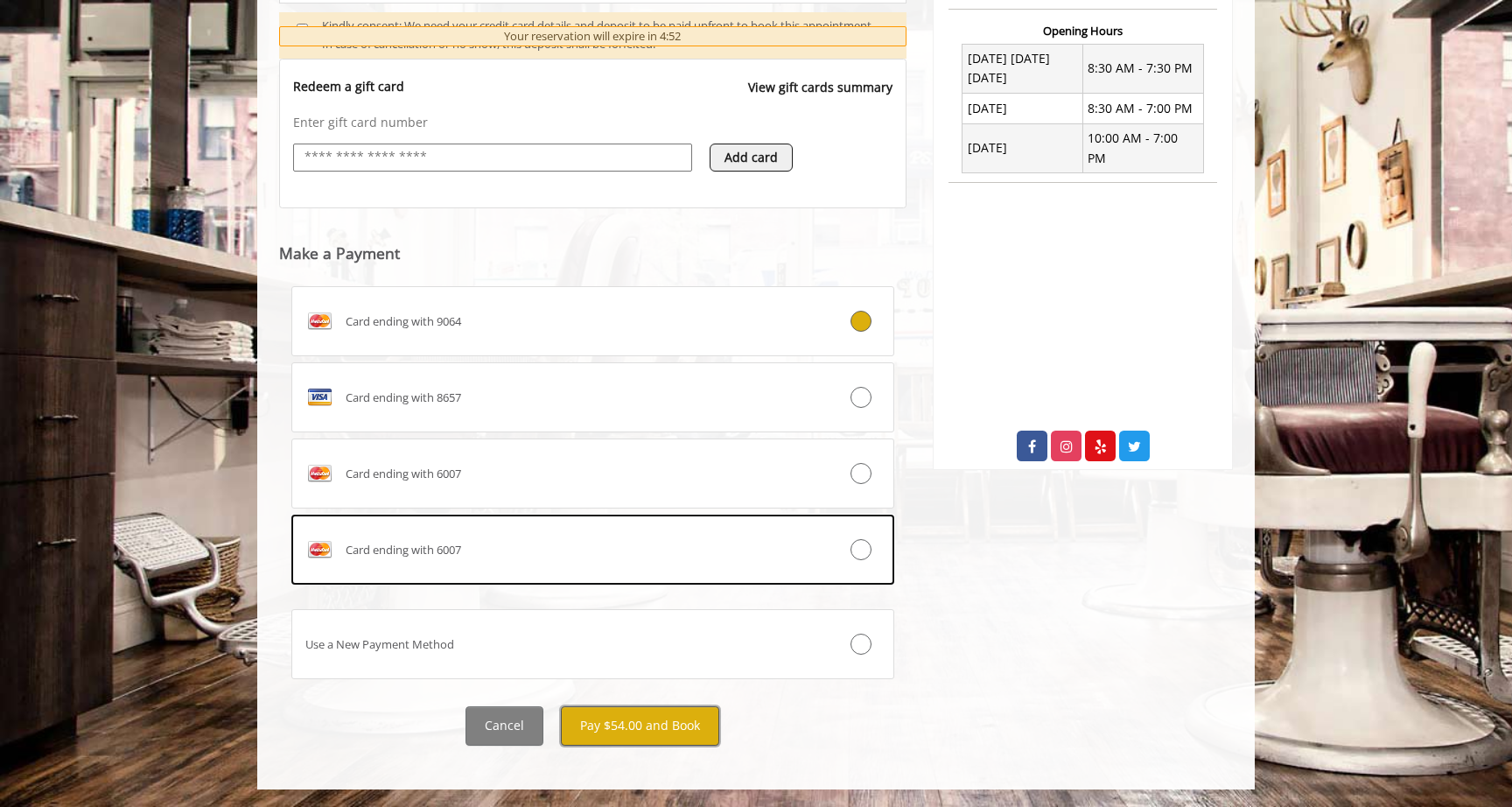
click at [626, 725] on button "Pay $54.00 and Book" at bounding box center [640, 726] width 158 height 40
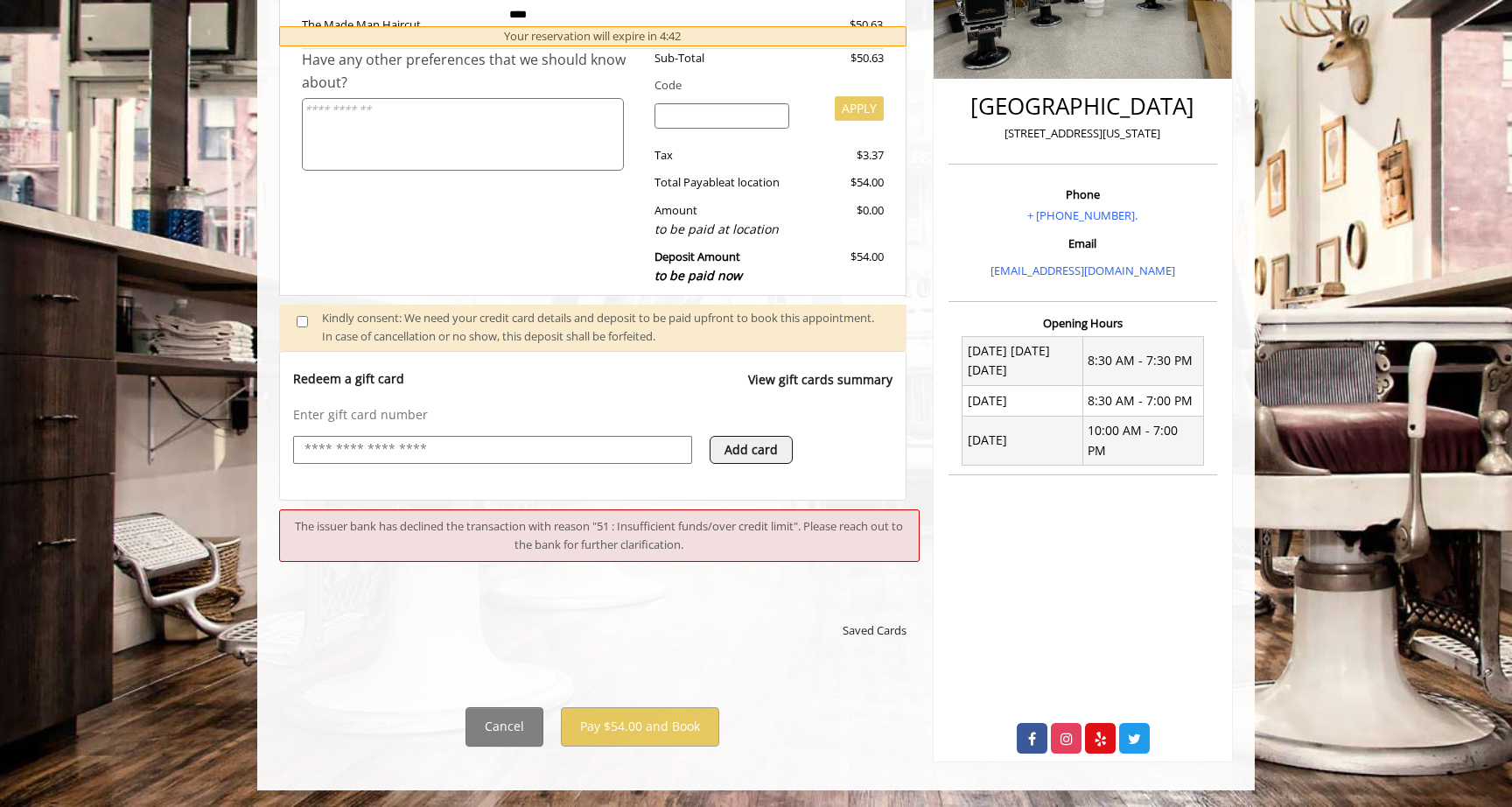
scroll to position [552, 0]
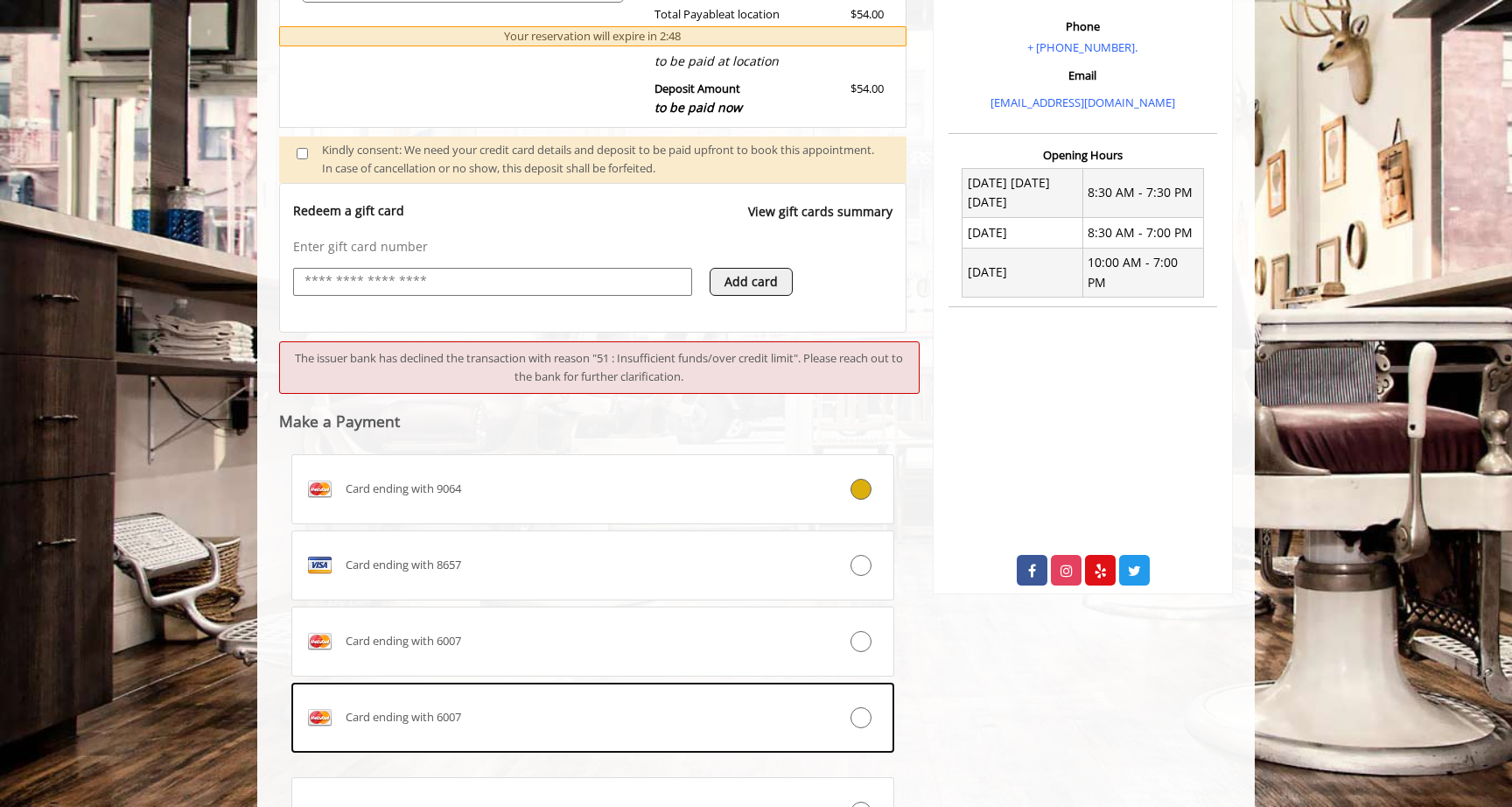
click at [1031, 623] on div "[GEOGRAPHIC_DATA] [STREET_ADDRESS][US_STATE] Phone + [PHONE_NUMBER]. Email [EMA…" at bounding box center [1082, 291] width 326 height 1276
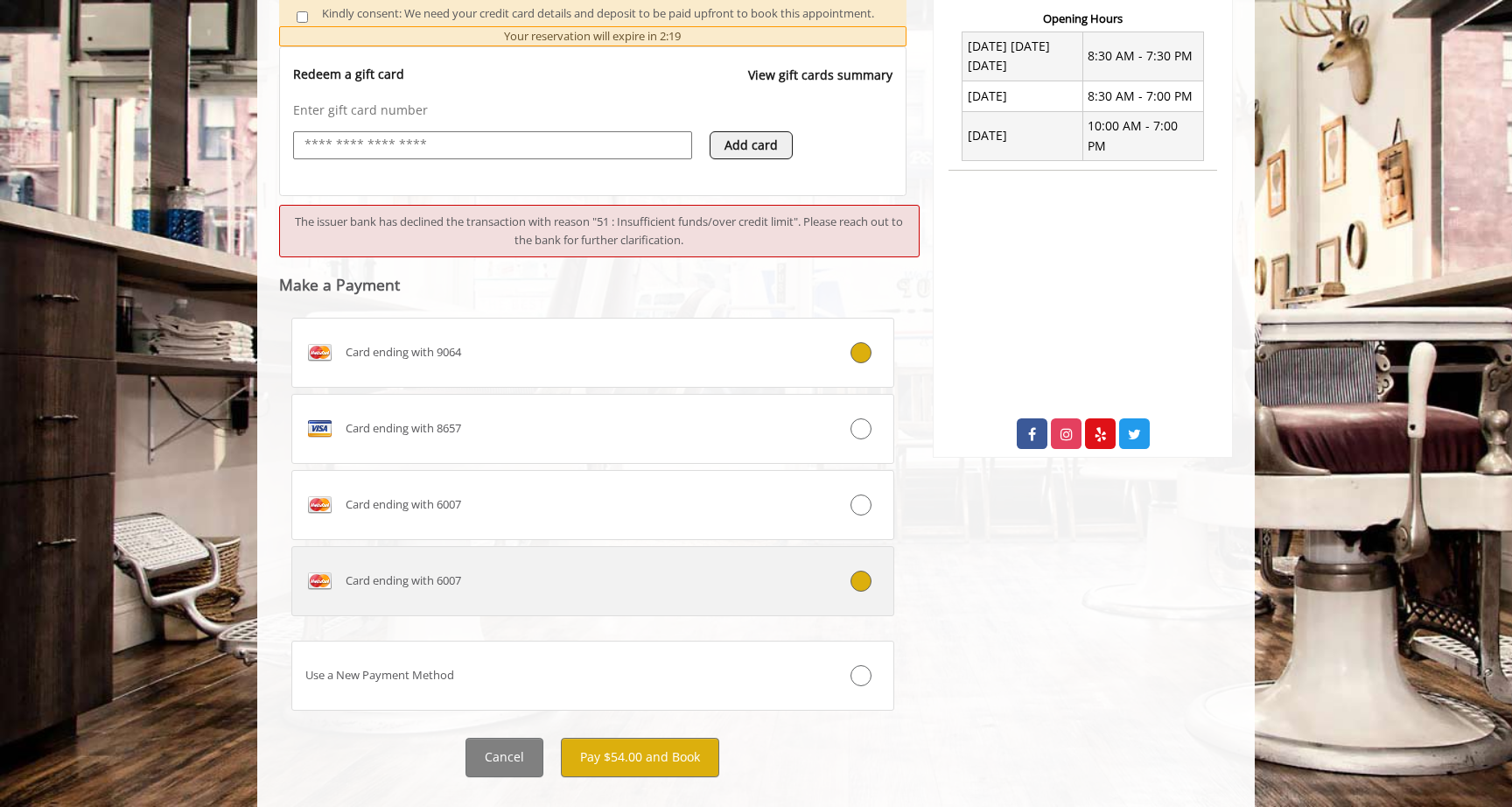
click at [511, 578] on div "Card ending with 6007" at bounding box center [542, 581] width 501 height 28
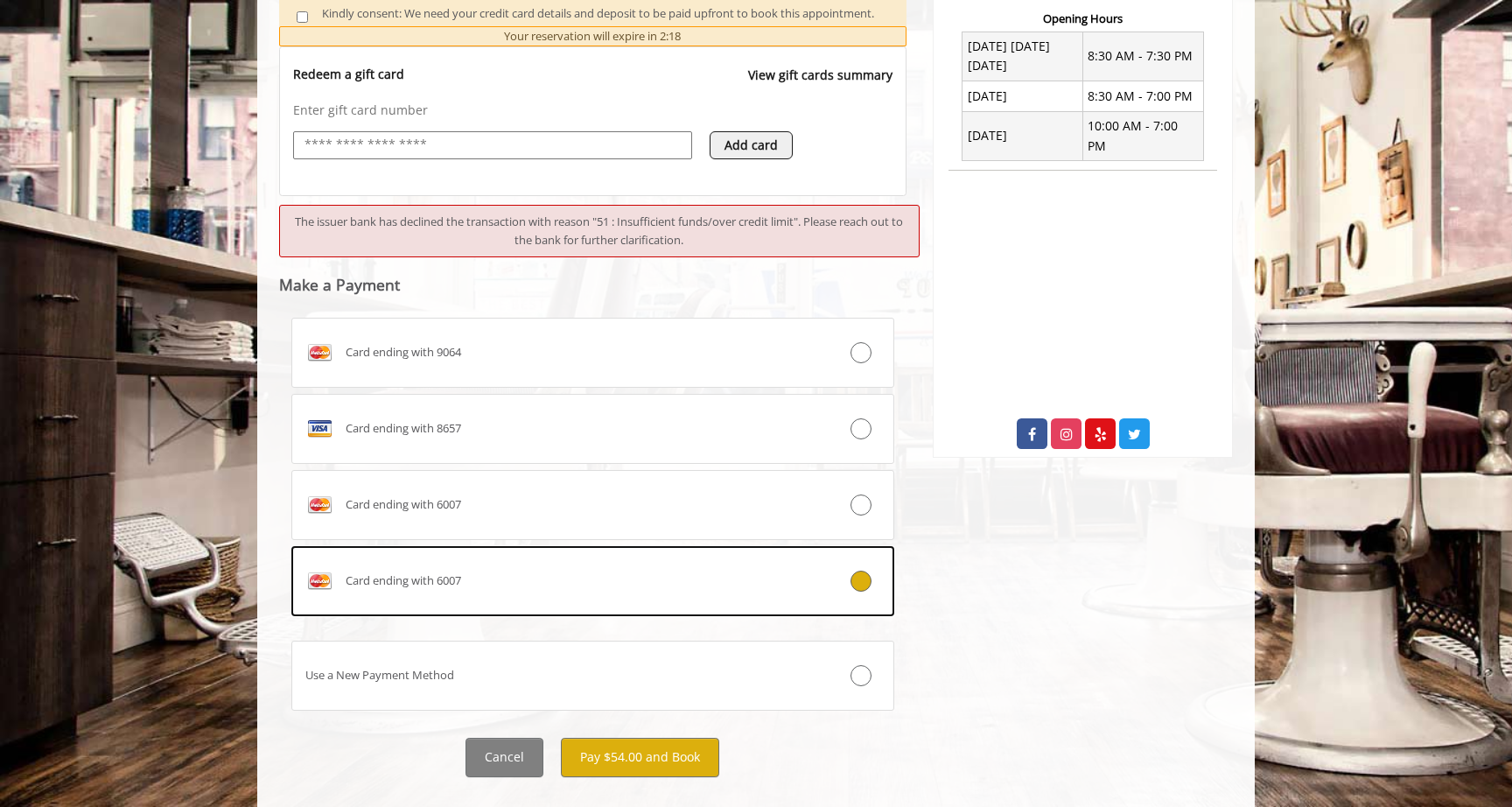
scroll to position [718, 0]
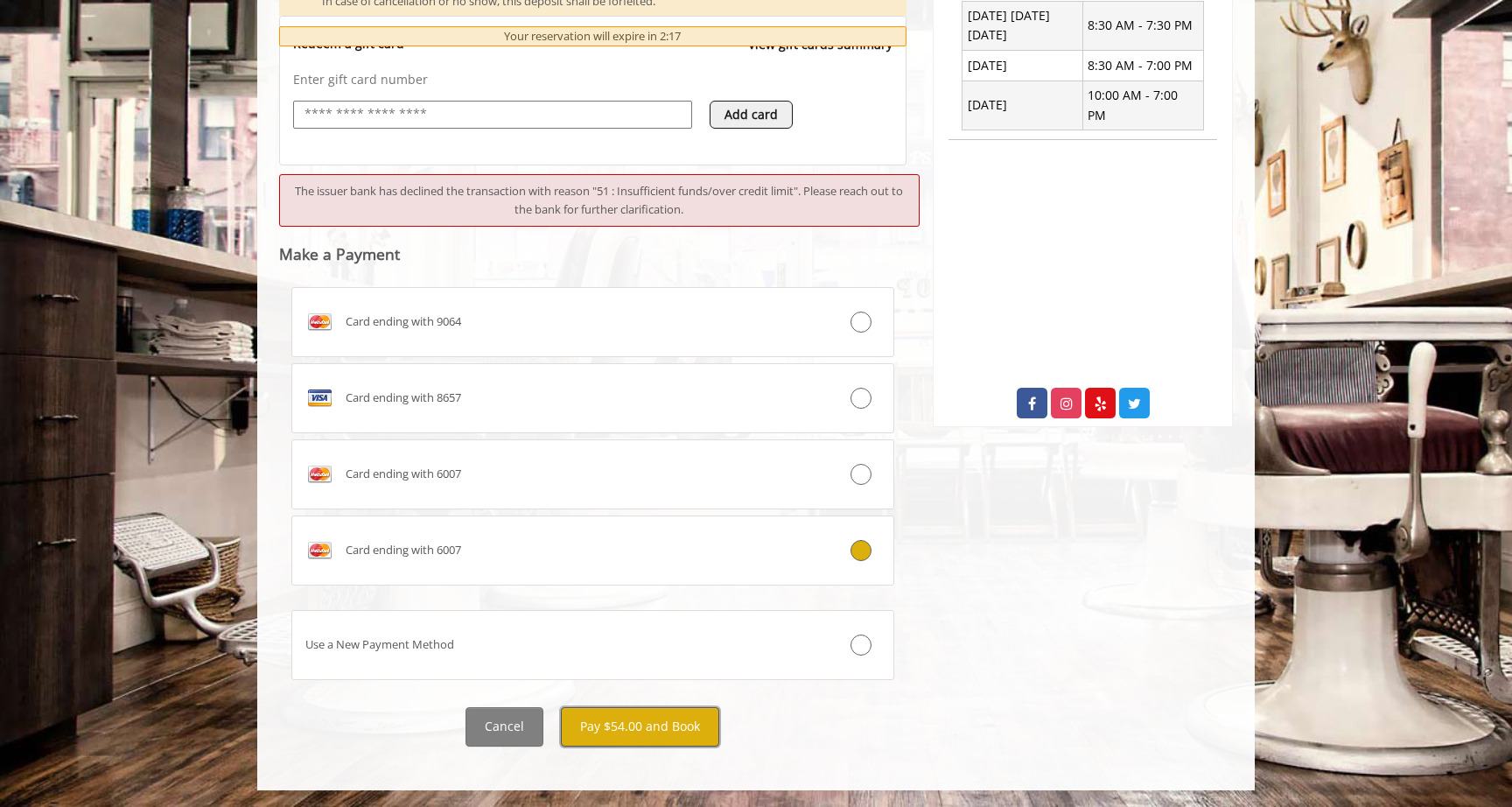
click at [645, 731] on button "Pay $54.00 and Book" at bounding box center [640, 727] width 158 height 40
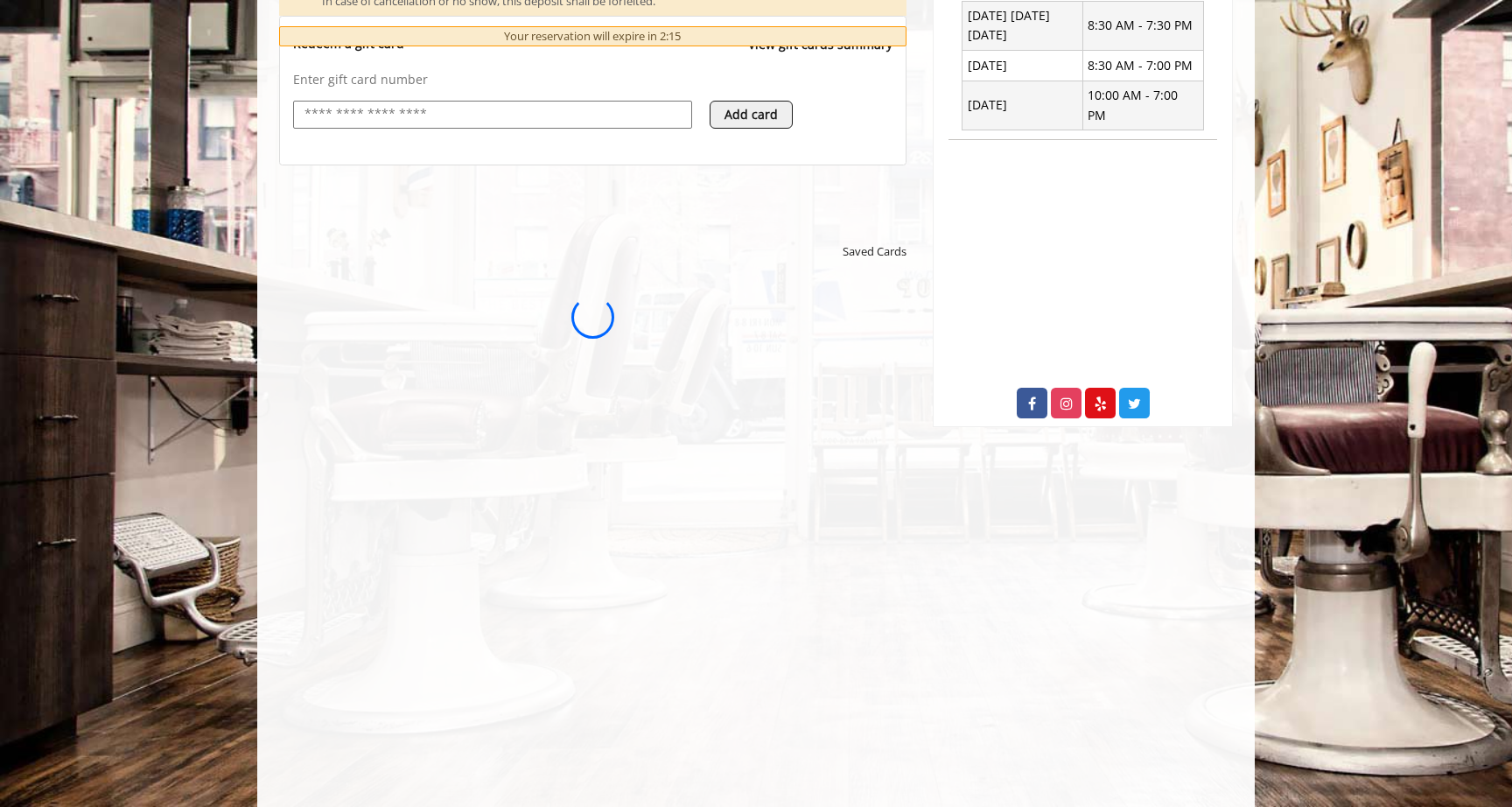
scroll to position [0, 0]
